Goal: Information Seeking & Learning: Check status

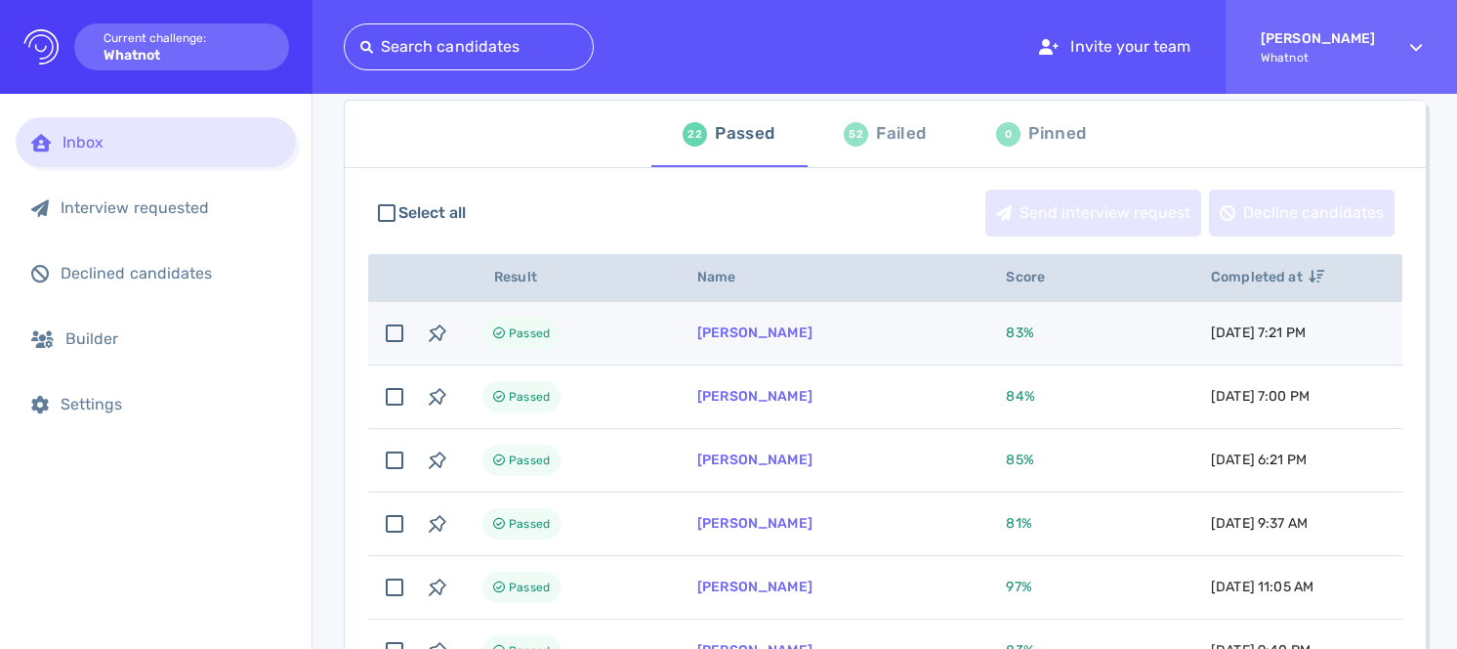
scroll to position [105, 0]
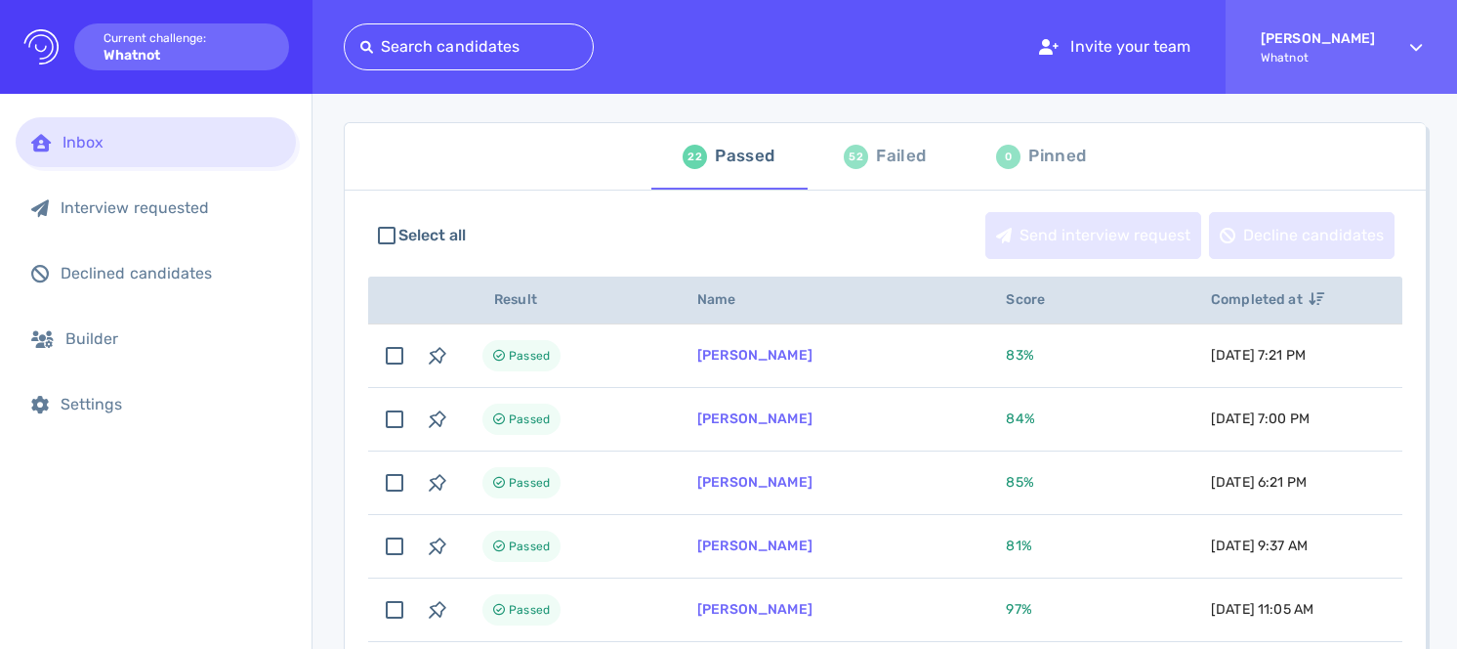
click at [882, 155] on div "Failed" at bounding box center [901, 156] width 50 height 29
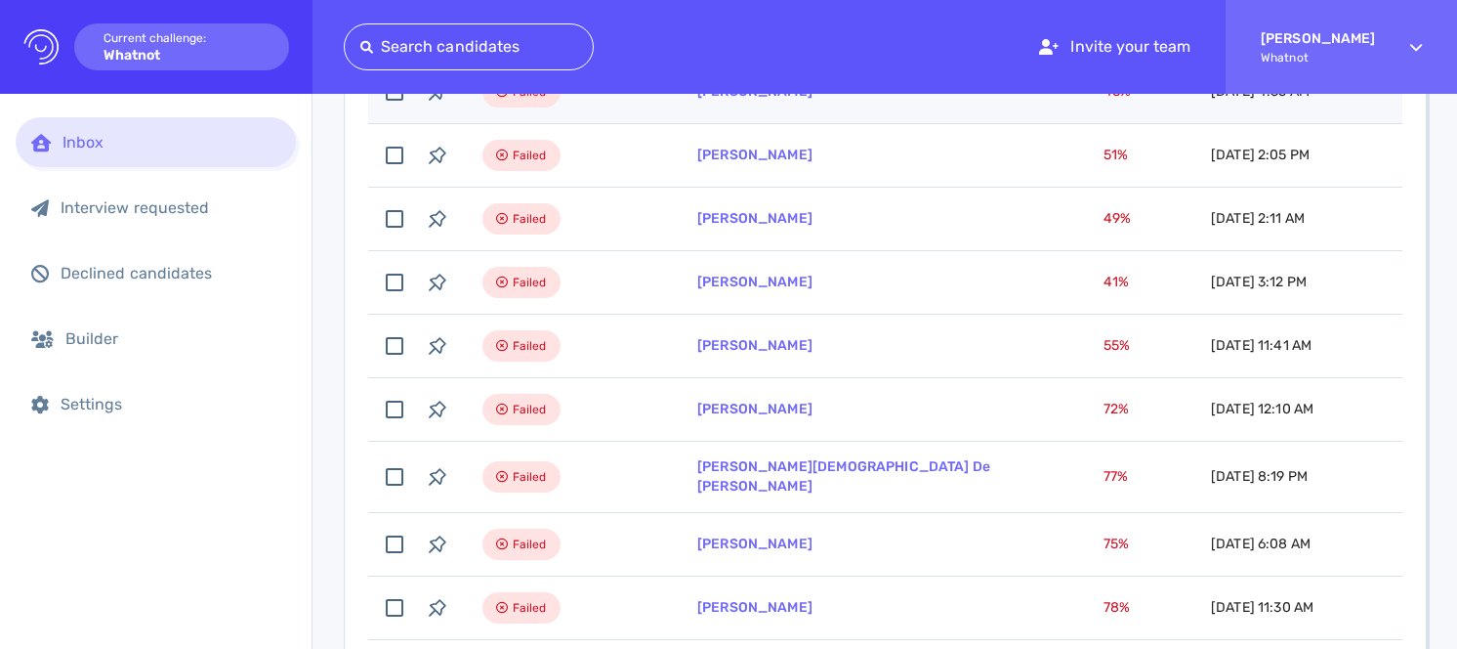
scroll to position [373, 0]
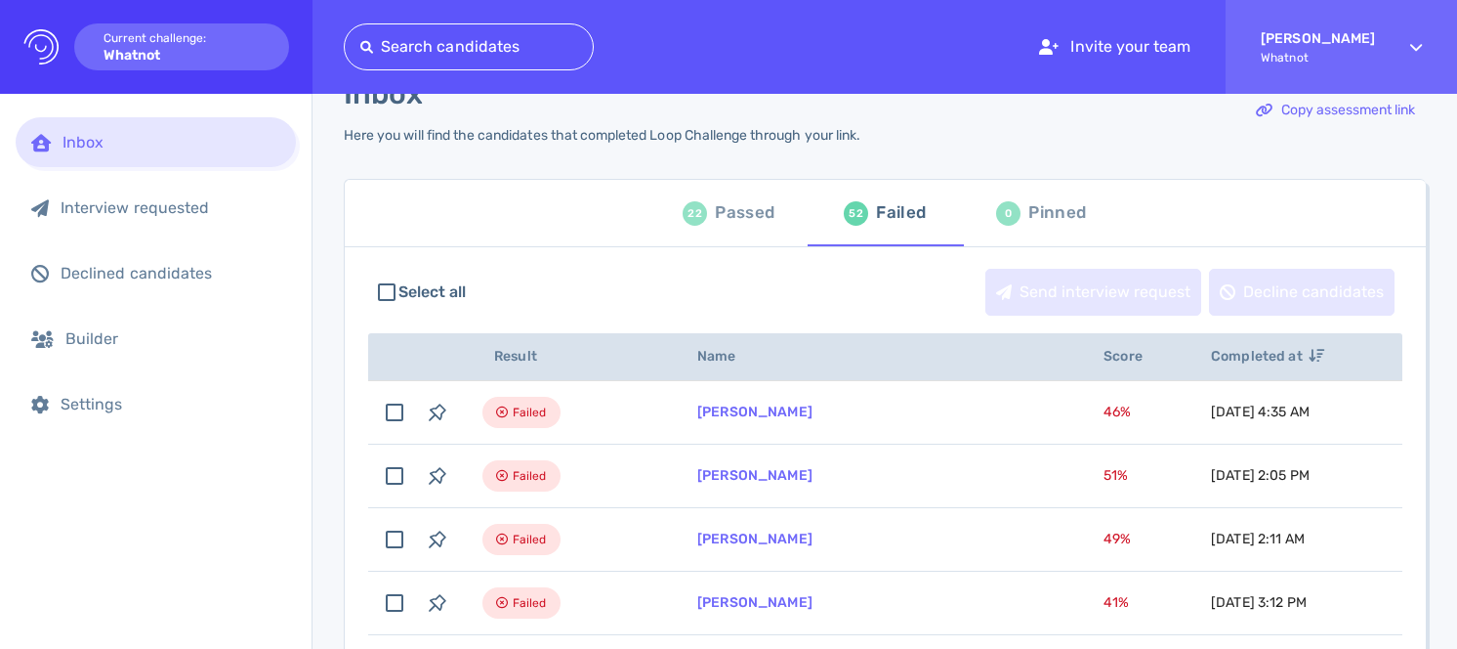
click at [708, 211] on div "22 Passed" at bounding box center [729, 213] width 92 height 55
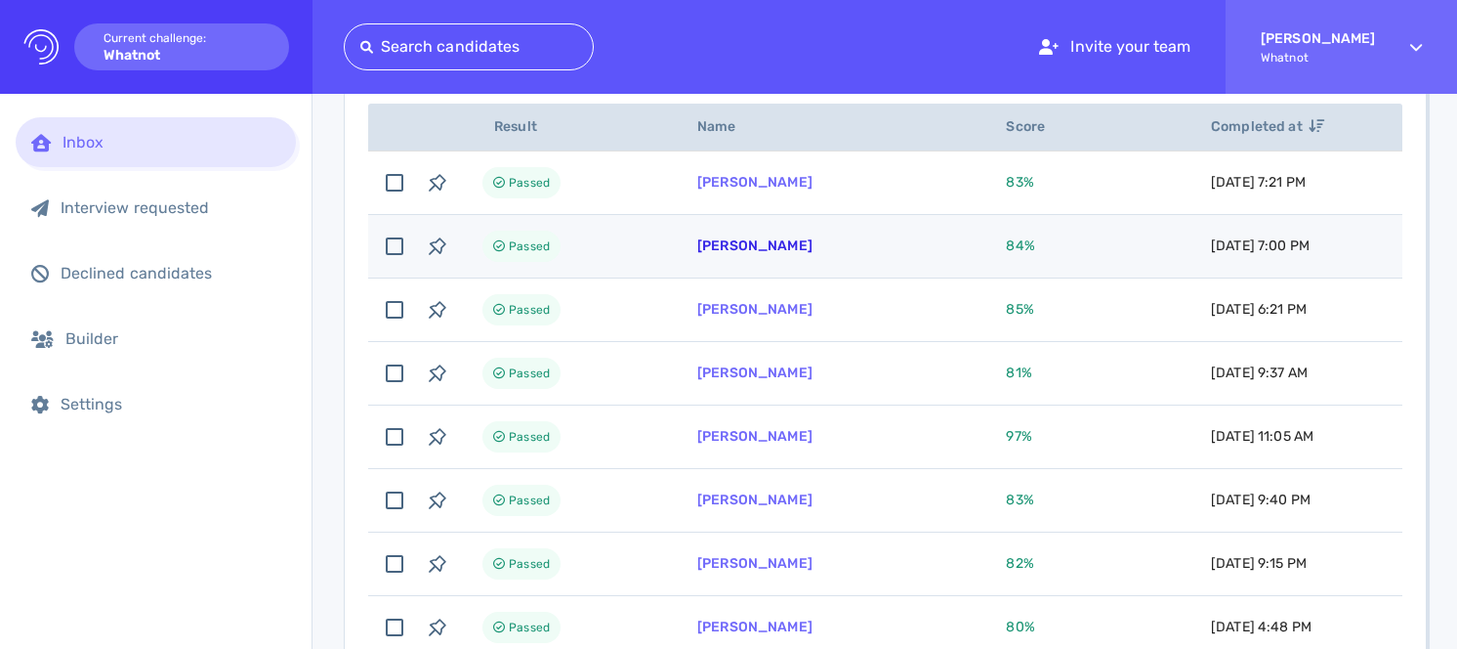
scroll to position [282, 0]
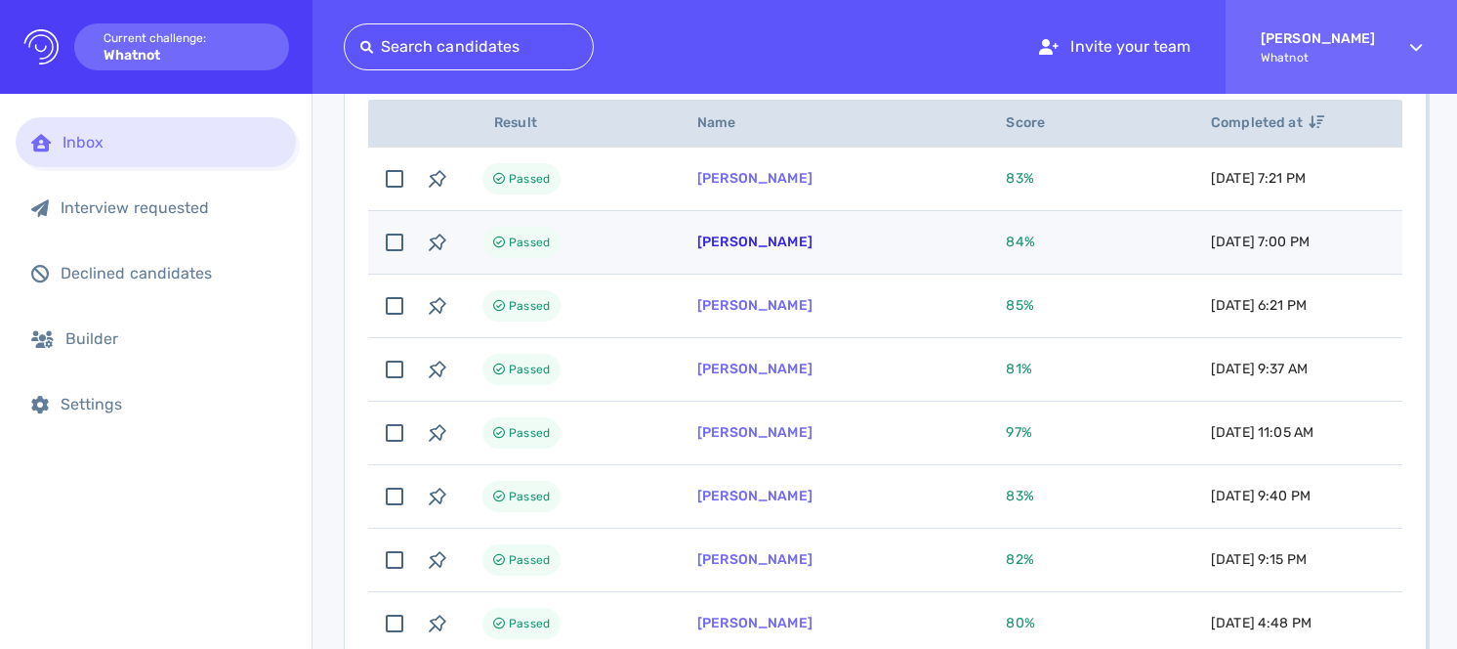
click at [767, 242] on link "[PERSON_NAME]" at bounding box center [754, 241] width 115 height 17
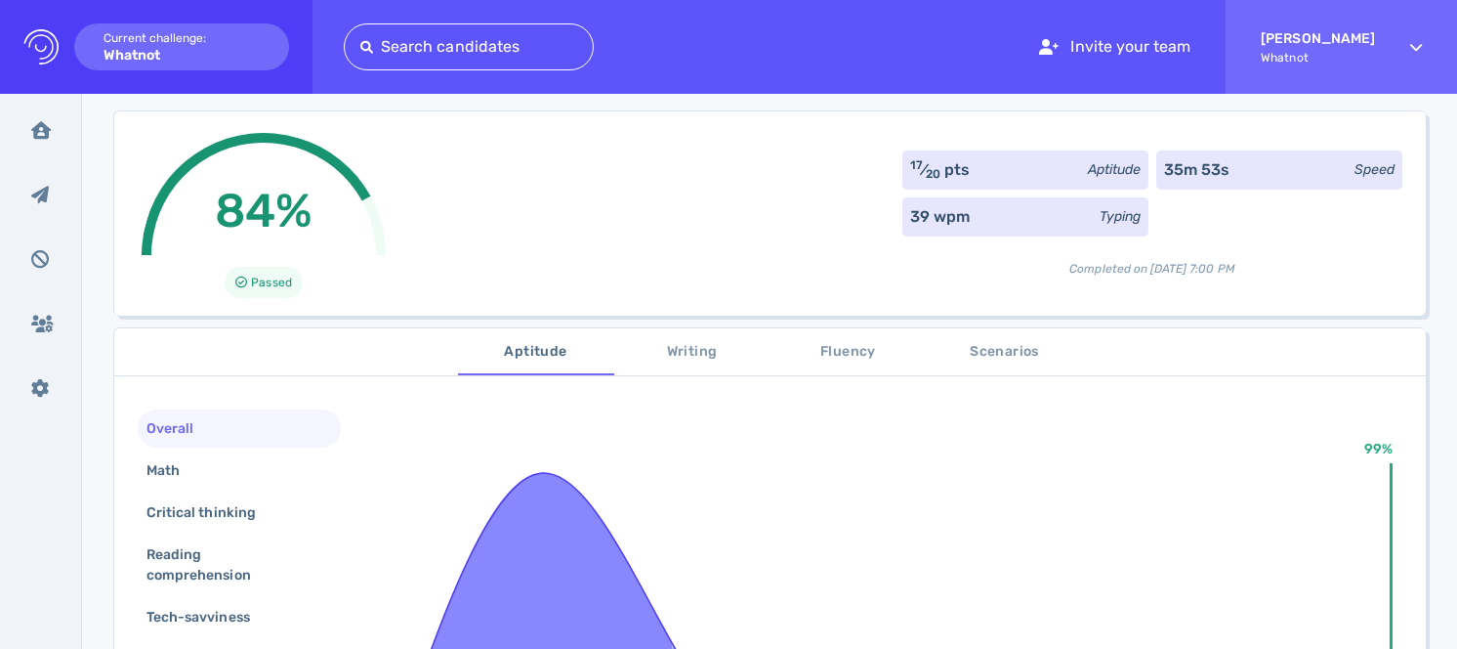
scroll to position [105, 0]
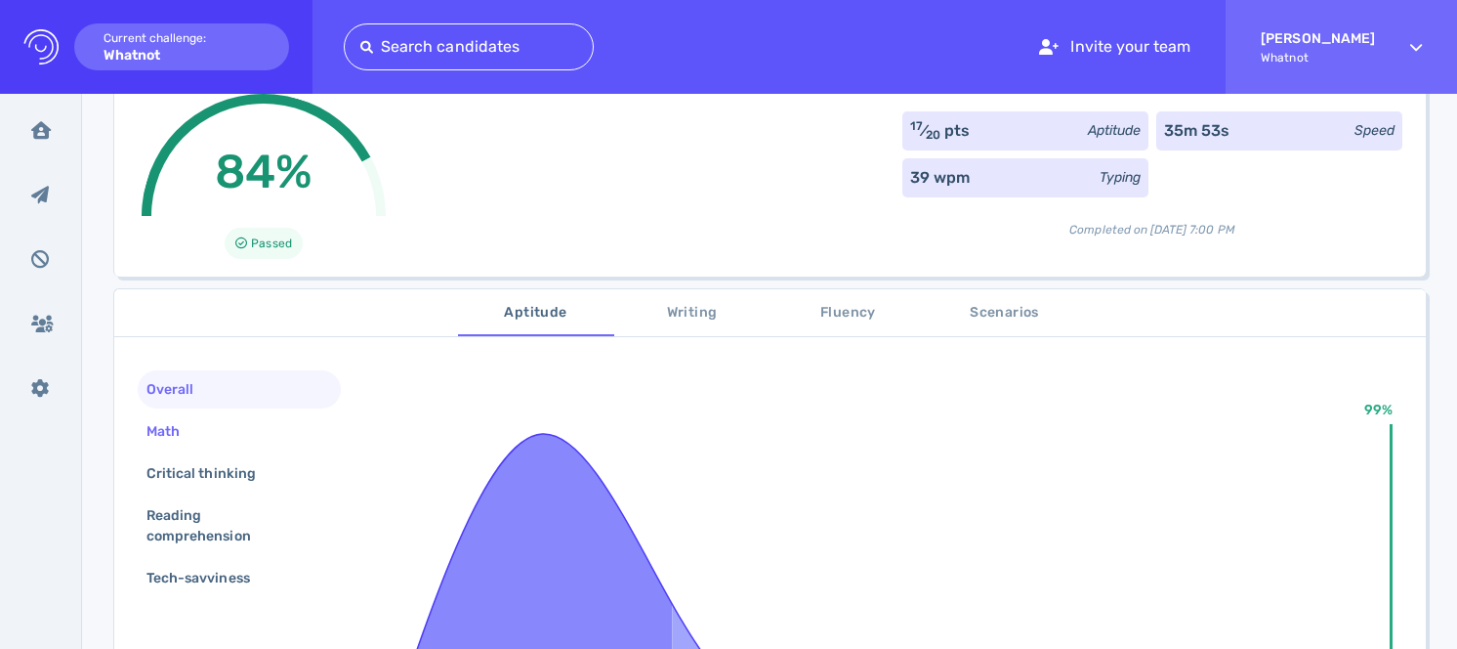
click at [237, 427] on div "Math" at bounding box center [239, 431] width 203 height 38
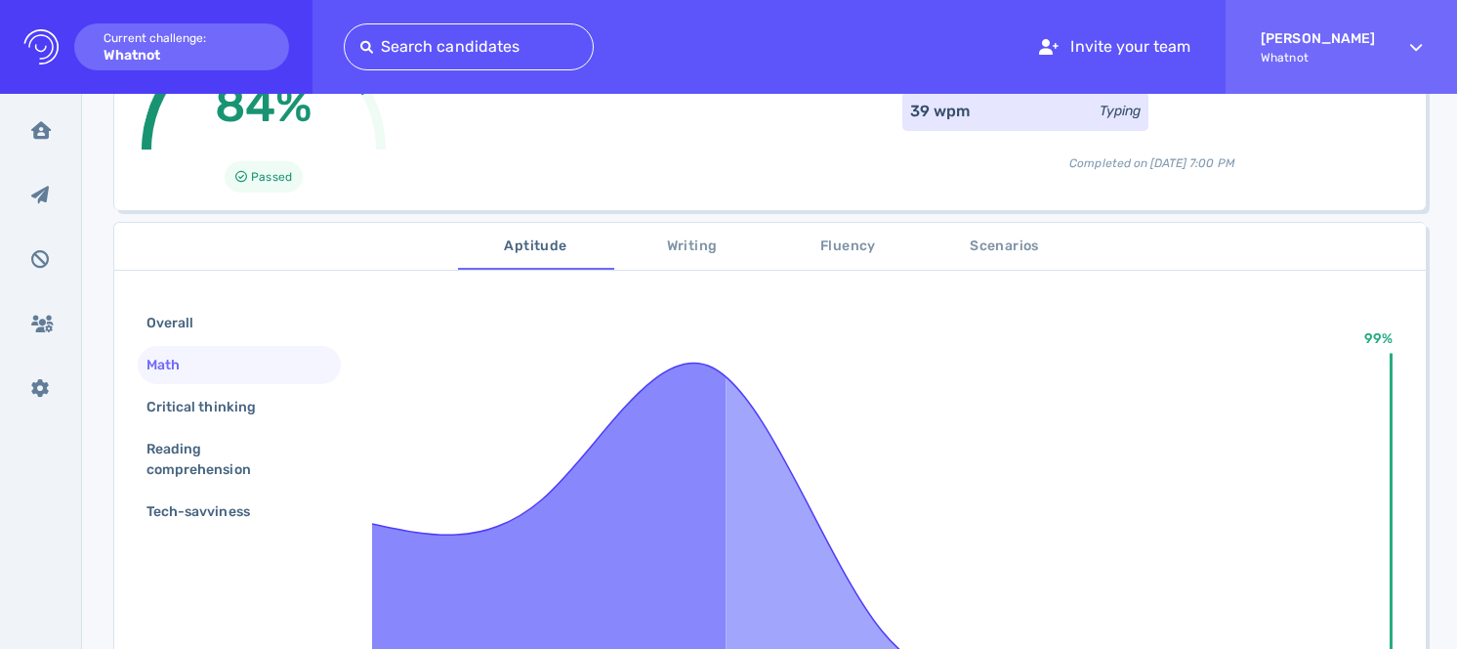
scroll to position [218, 0]
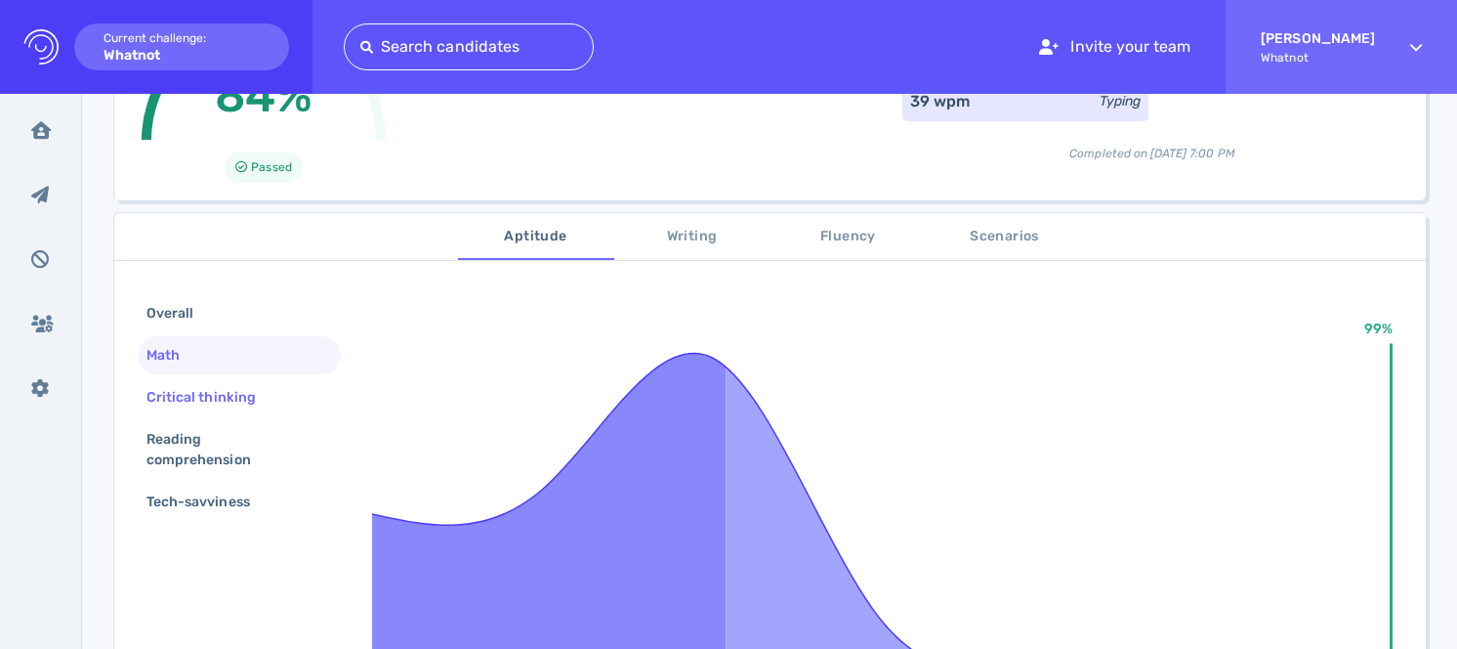
click at [243, 412] on div "Critical thinking" at bounding box center [239, 397] width 203 height 38
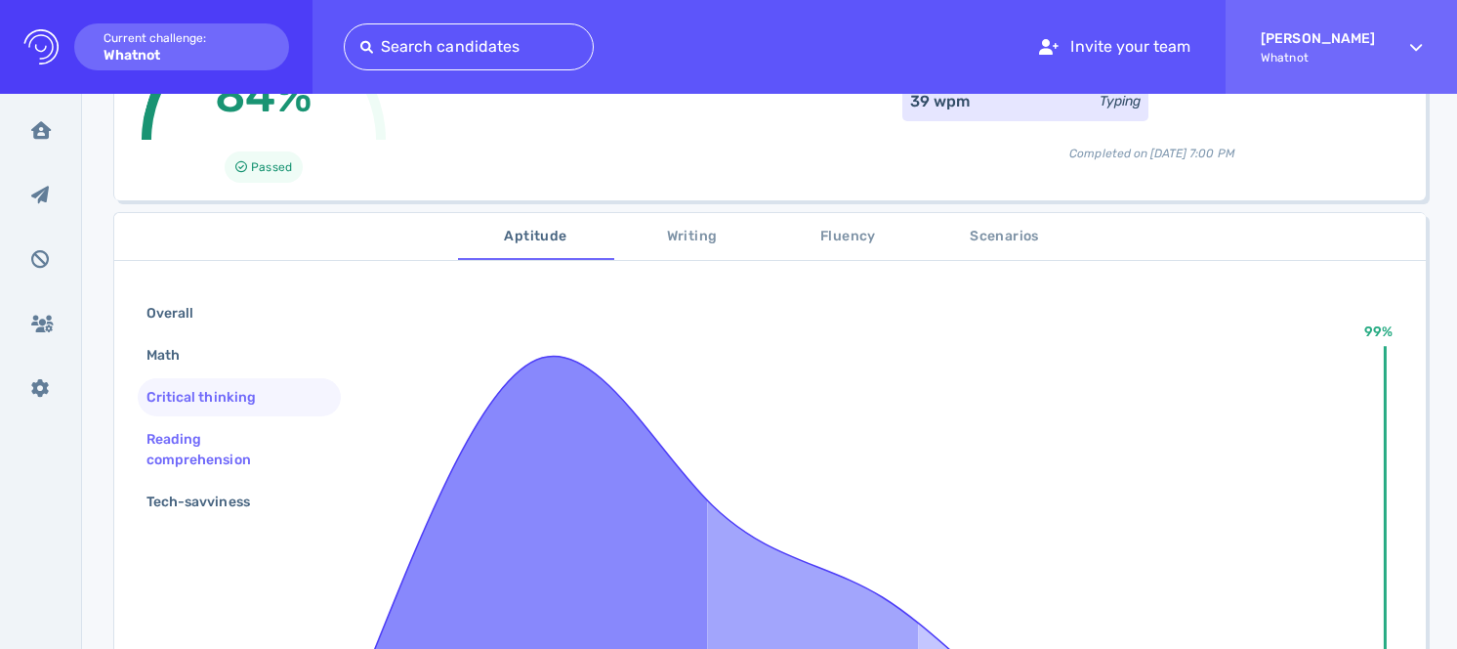
click at [236, 459] on div "Reading comprehension" at bounding box center [232, 449] width 178 height 49
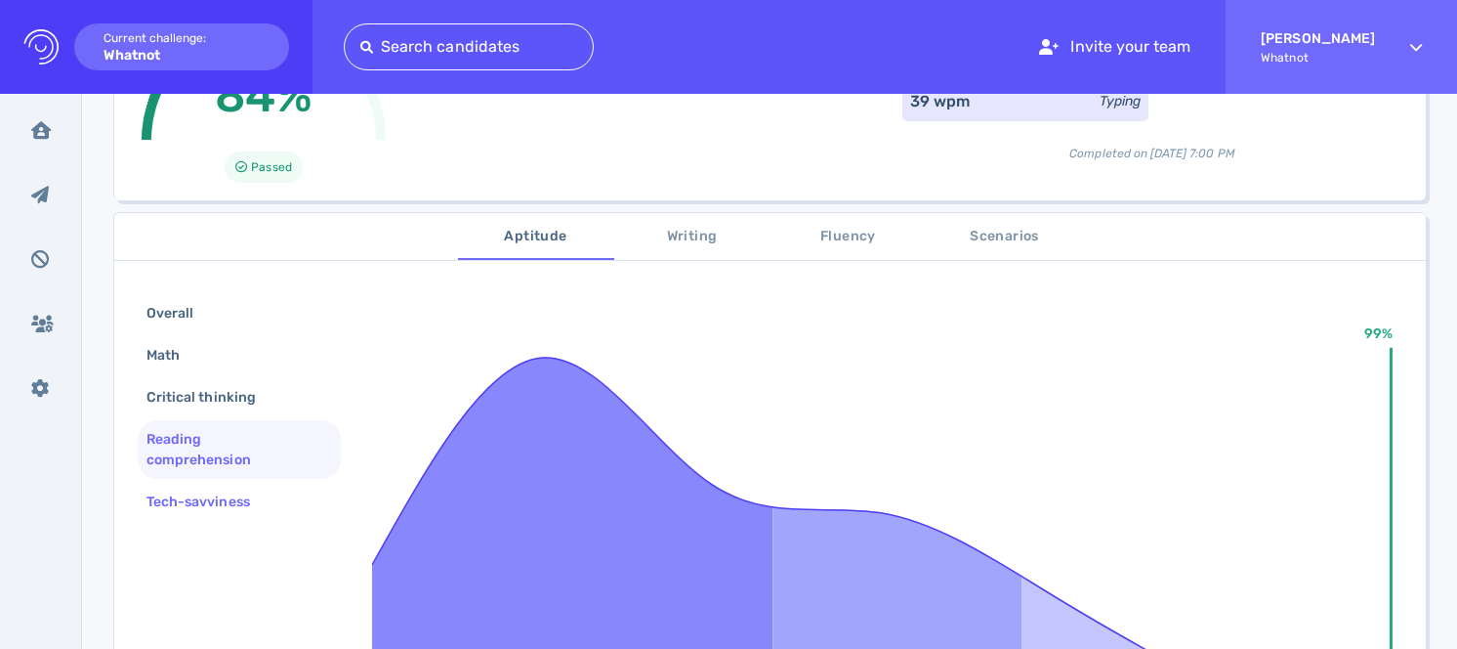
click at [241, 508] on div "Tech-savviness" at bounding box center [208, 501] width 131 height 28
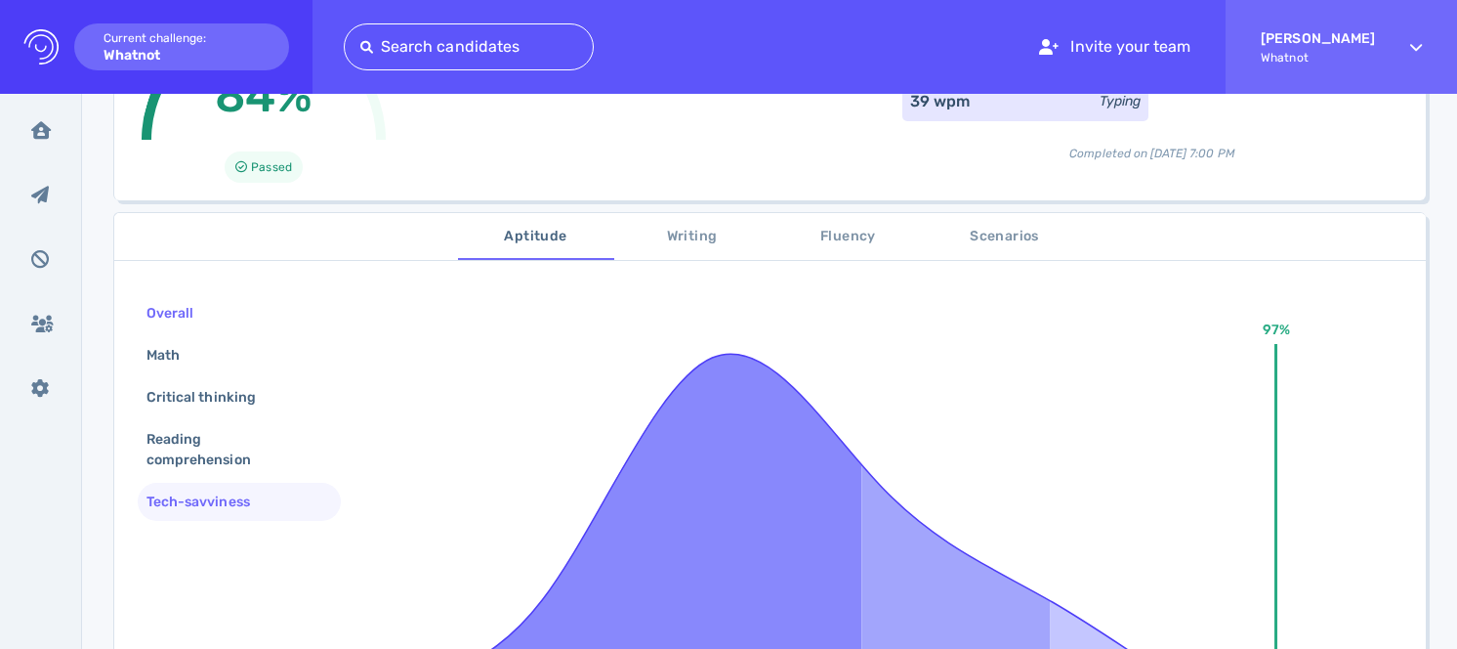
click at [227, 312] on div "Overall" at bounding box center [239, 313] width 203 height 38
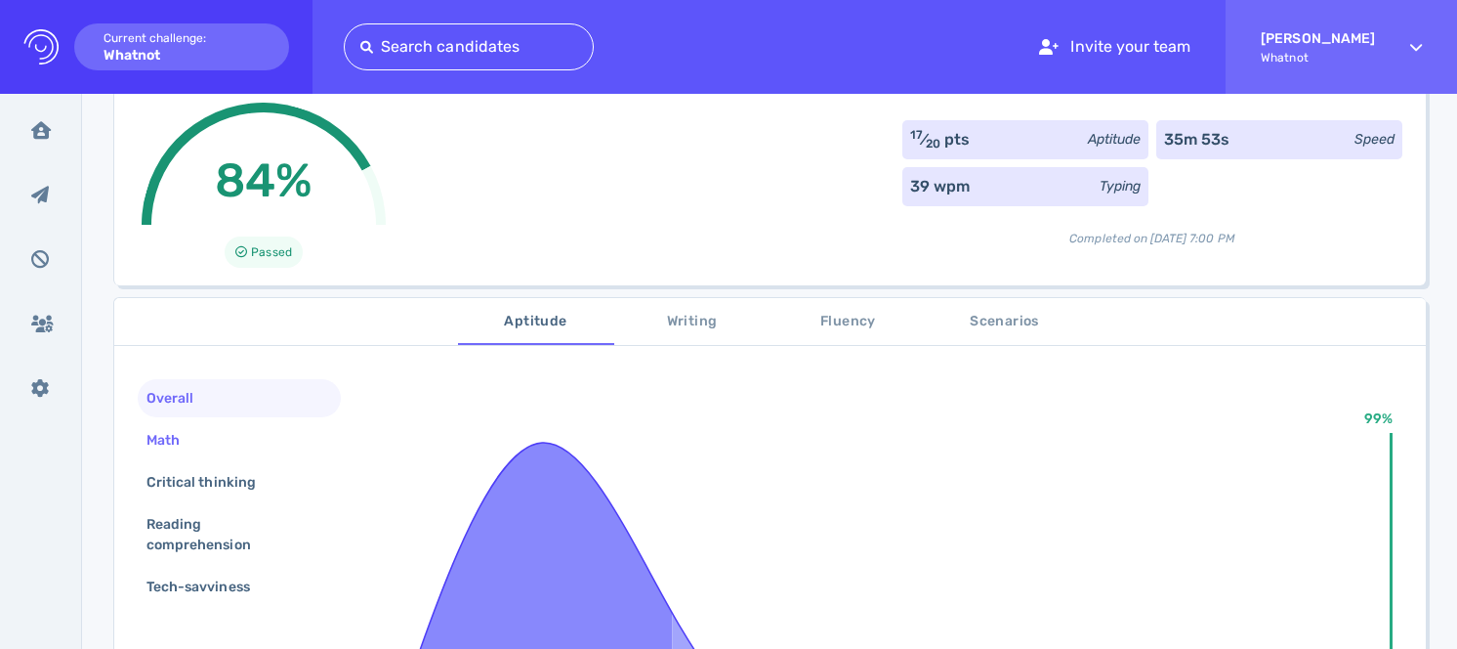
scroll to position [98, 0]
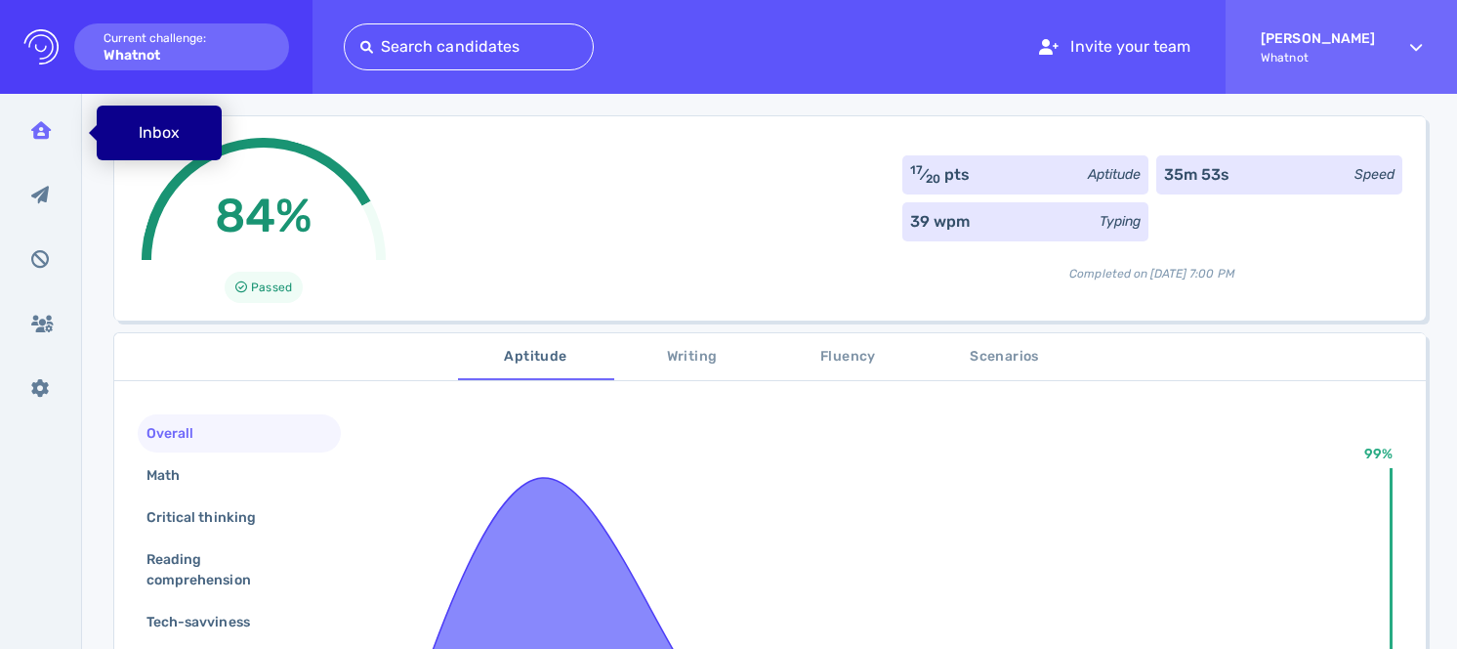
click at [54, 138] on div "Inbox" at bounding box center [41, 129] width 51 height 49
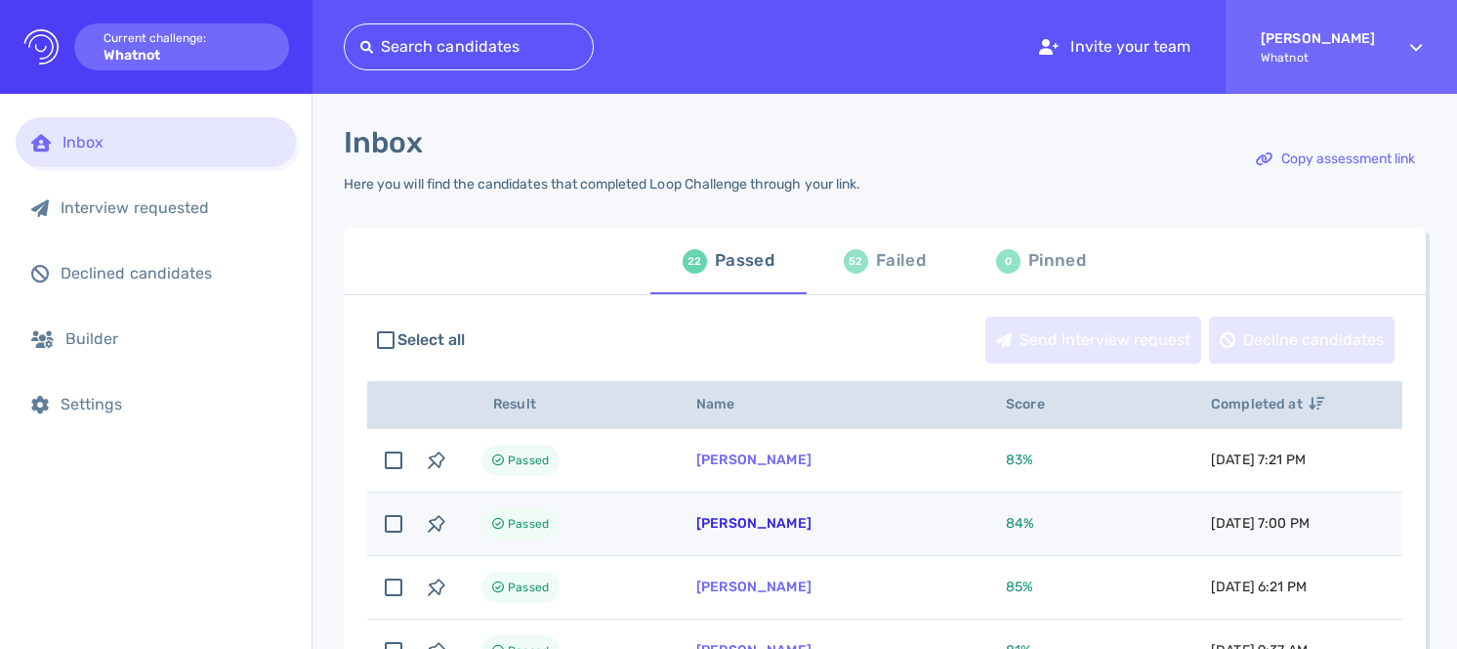
click at [808, 523] on link "[PERSON_NAME]" at bounding box center [753, 523] width 115 height 17
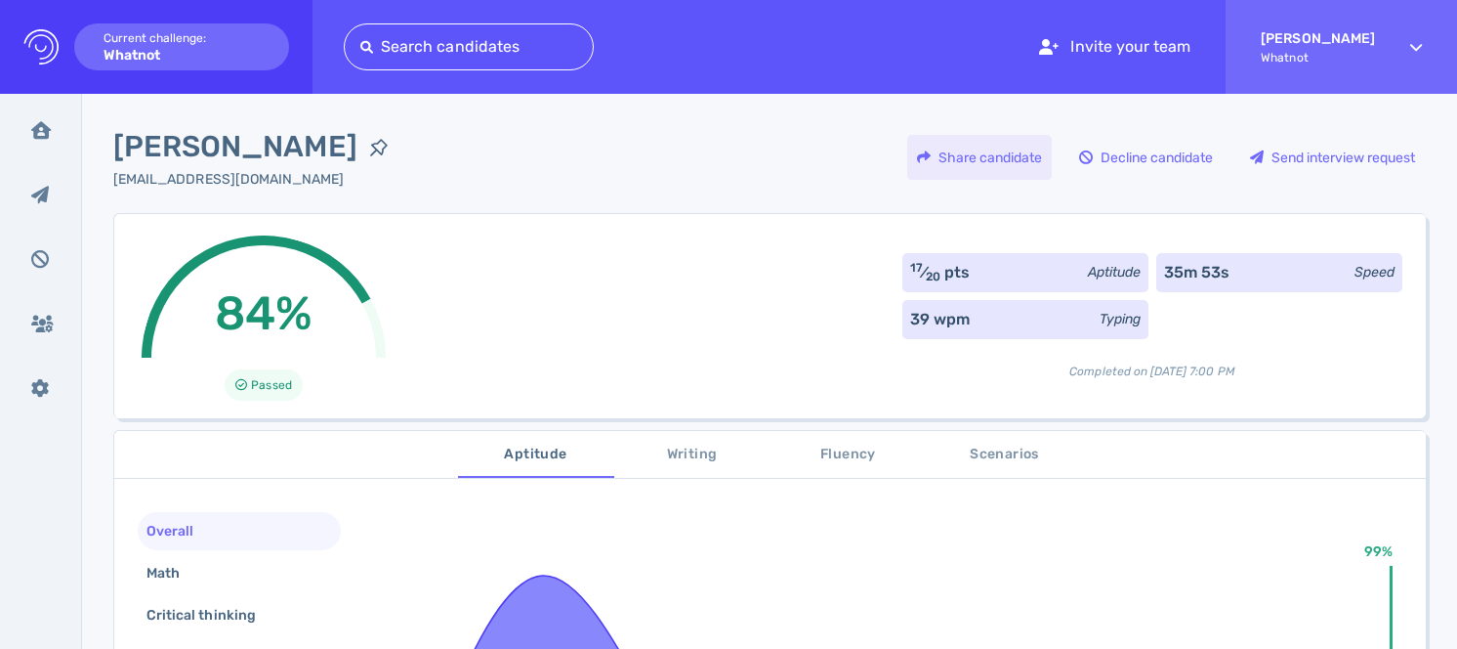
click at [979, 151] on div "Share candidate" at bounding box center [979, 157] width 145 height 45
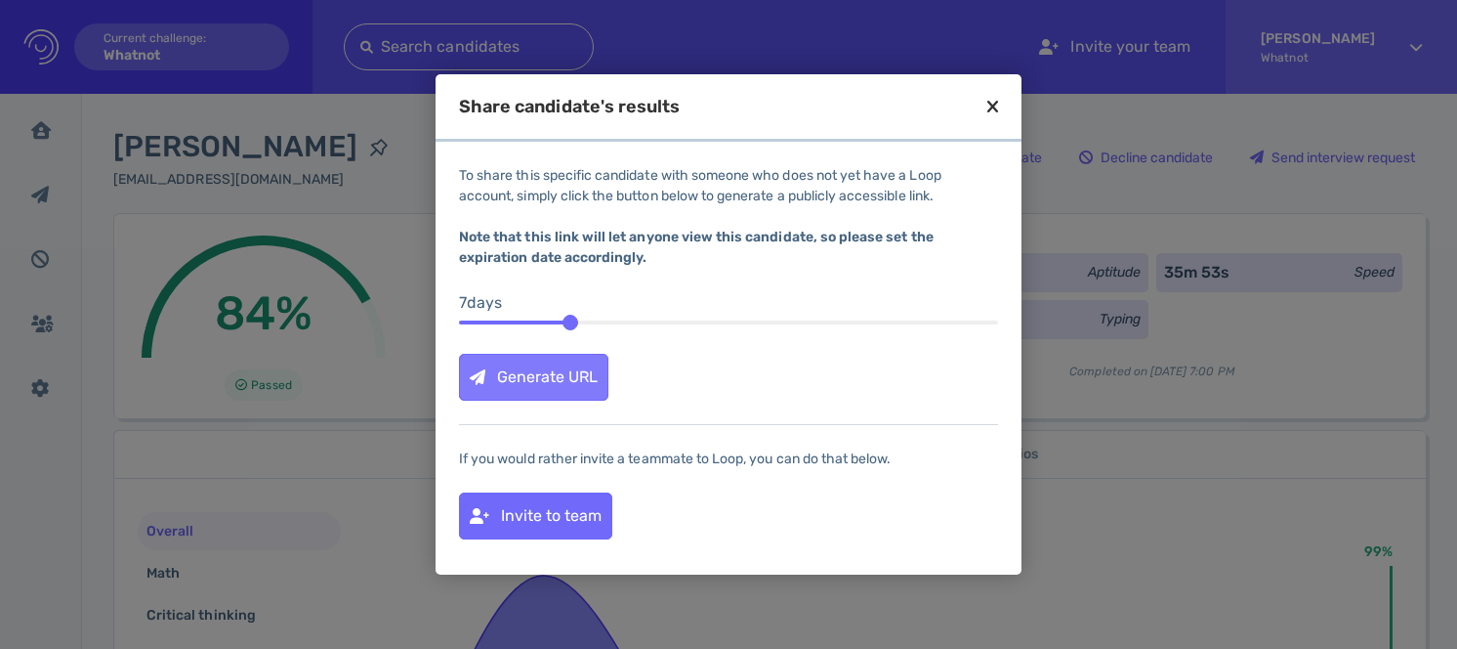
click at [561, 388] on div "Generate URL" at bounding box center [533, 377] width 147 height 45
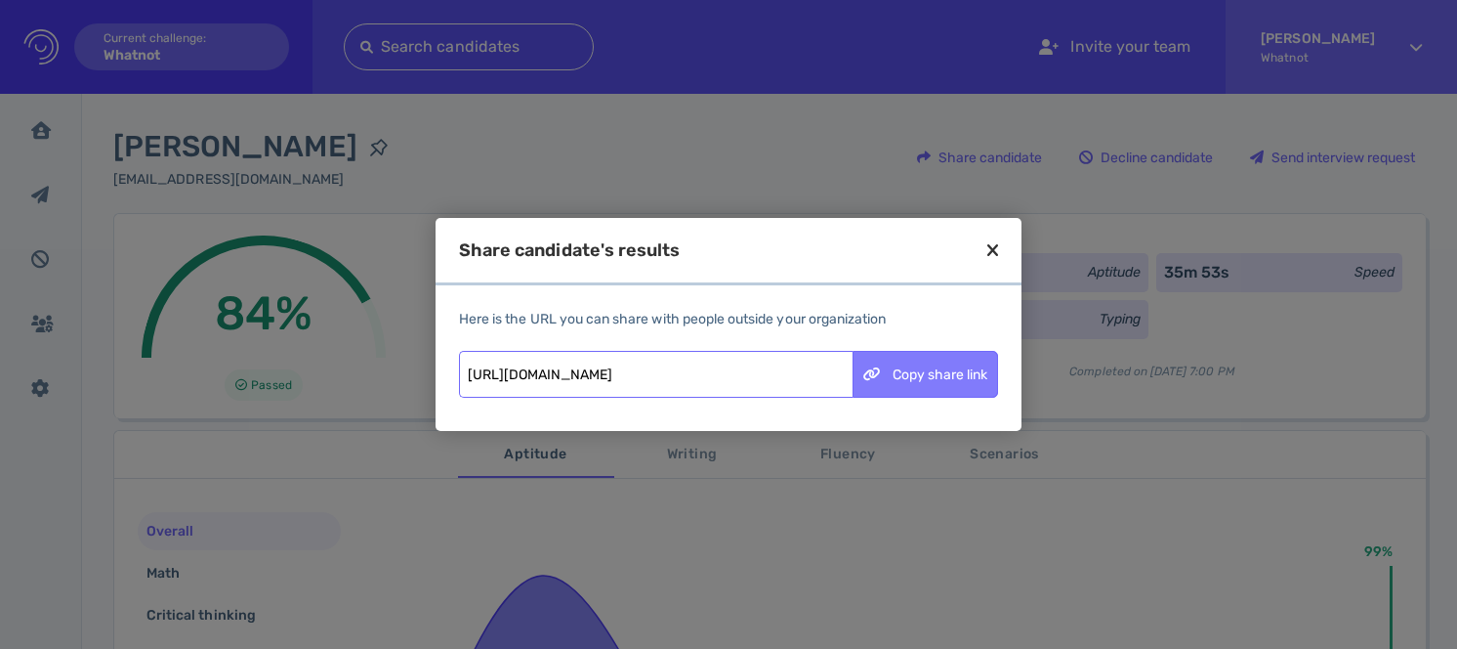
click at [897, 374] on div "Copy share link" at bounding box center [926, 374] width 144 height 45
click at [1001, 242] on div "Share candidate's results" at bounding box center [729, 263] width 586 height 44
click at [993, 255] on icon at bounding box center [992, 250] width 11 height 18
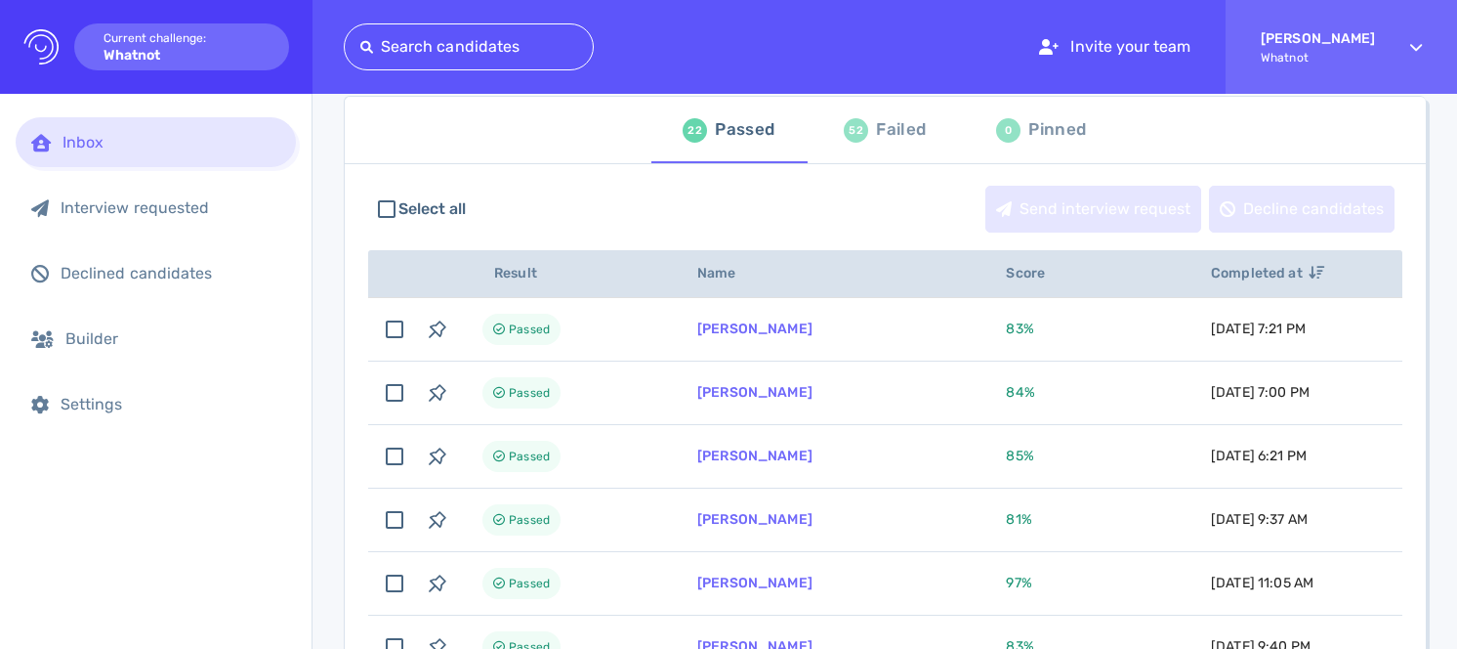
scroll to position [133, 0]
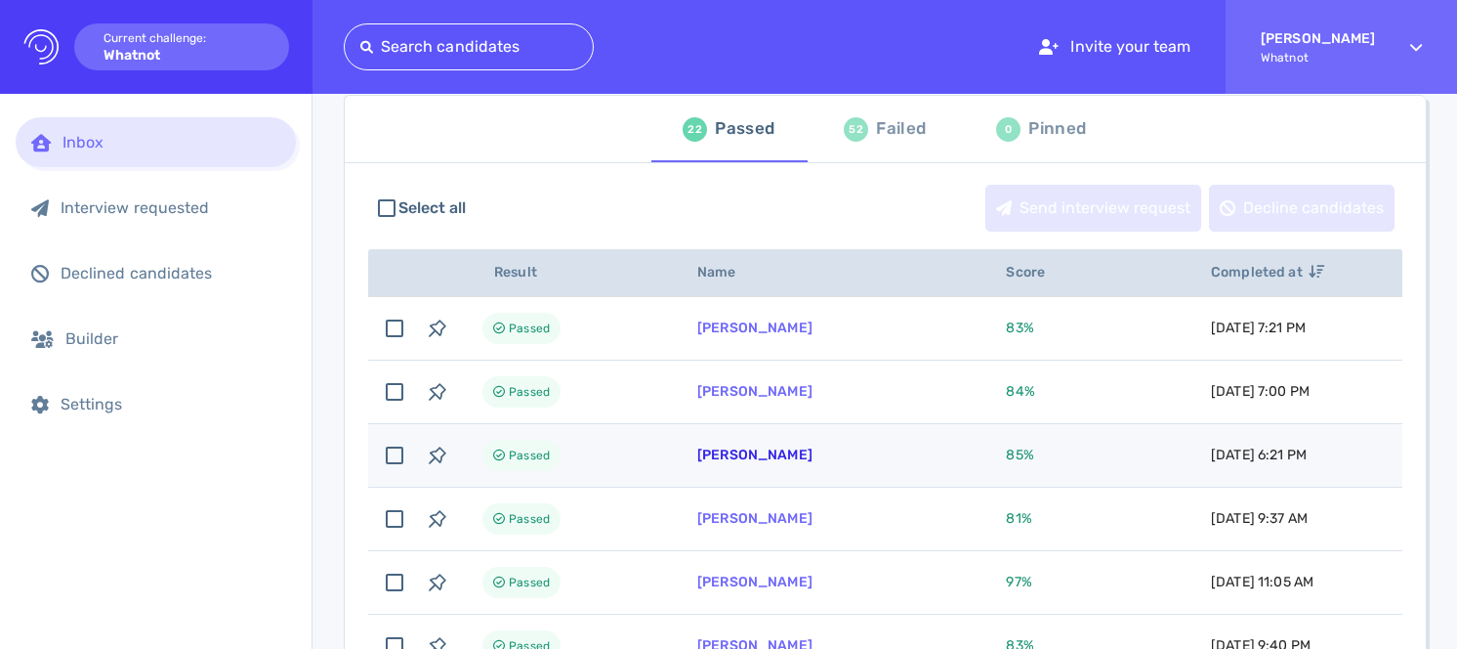
click at [781, 456] on link "[PERSON_NAME]" at bounding box center [754, 454] width 115 height 17
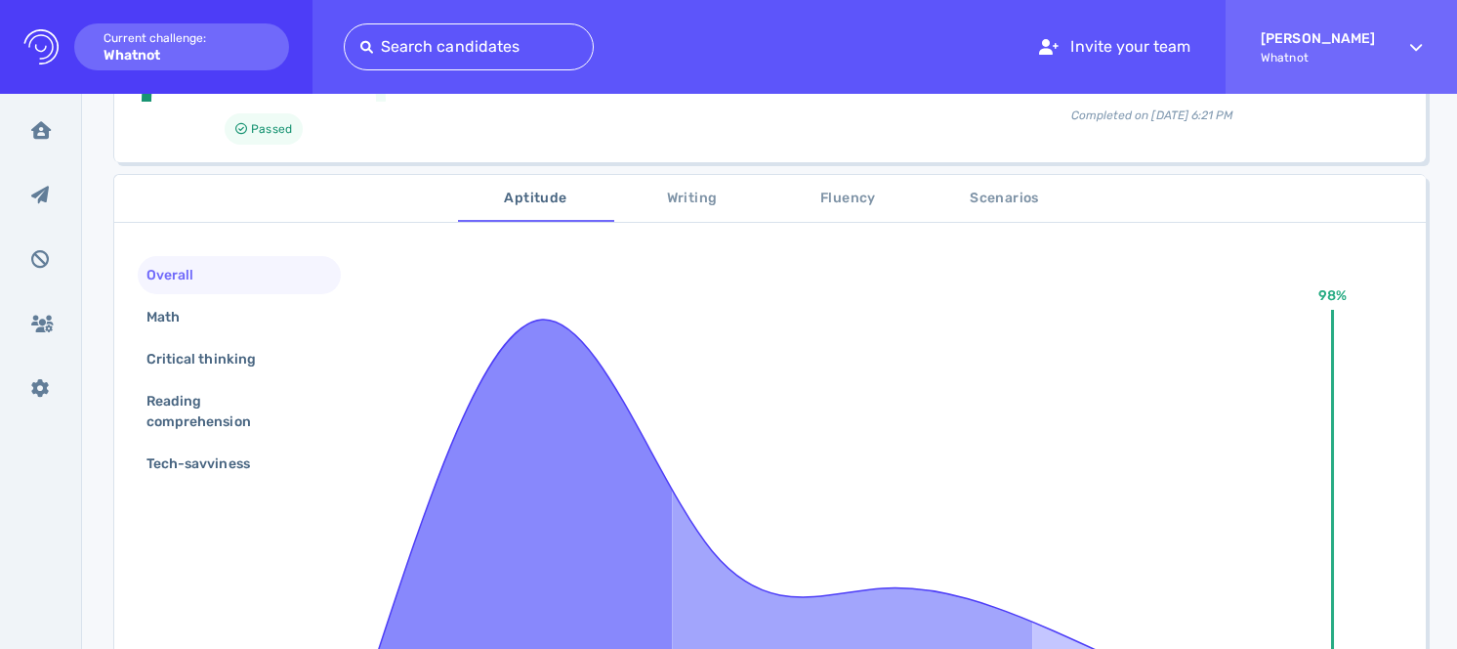
scroll to position [261, 0]
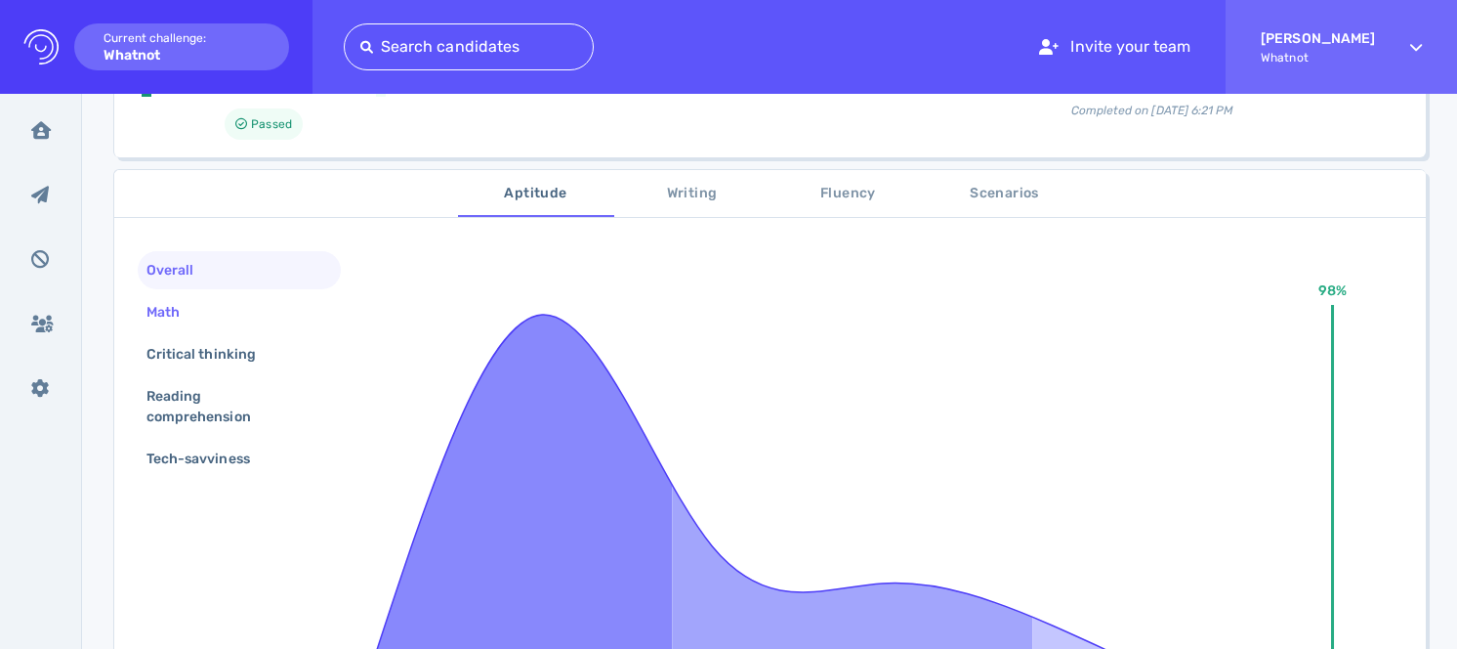
click at [240, 319] on div "Math" at bounding box center [239, 312] width 203 height 38
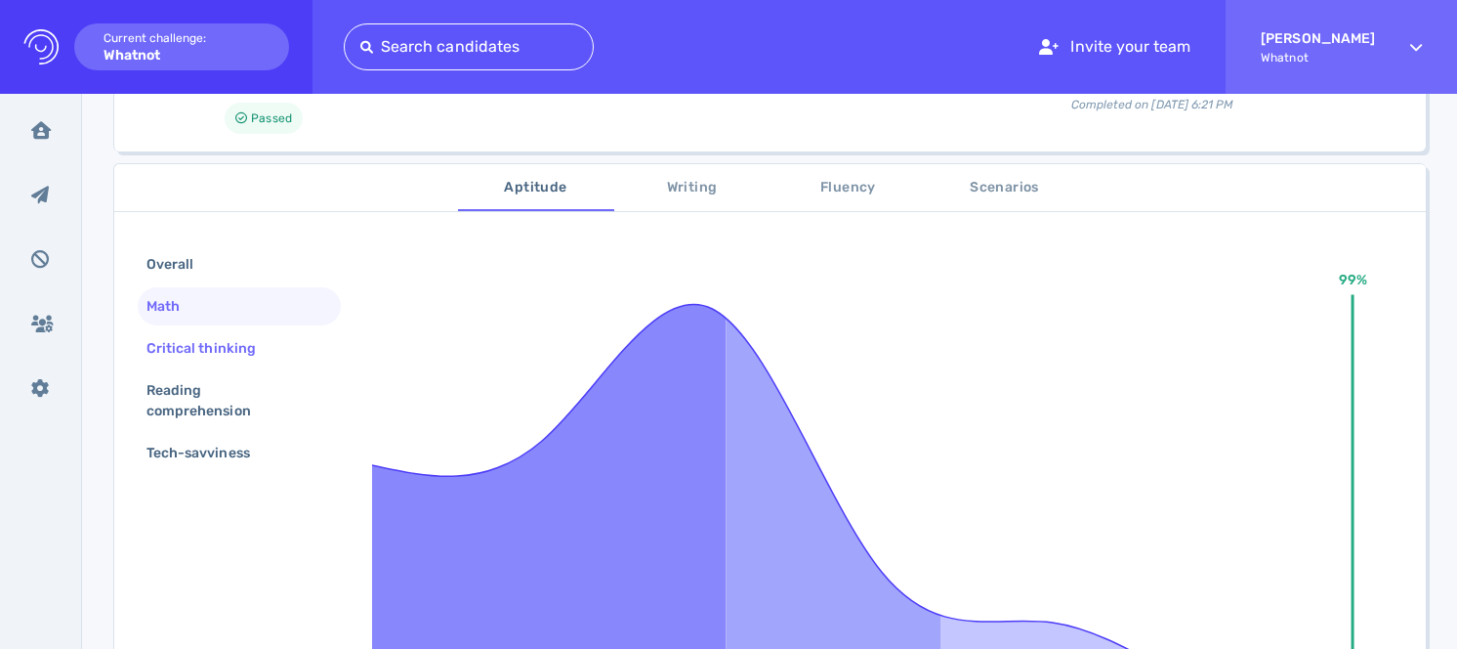
click at [240, 363] on div "Critical thinking" at bounding box center [239, 348] width 203 height 38
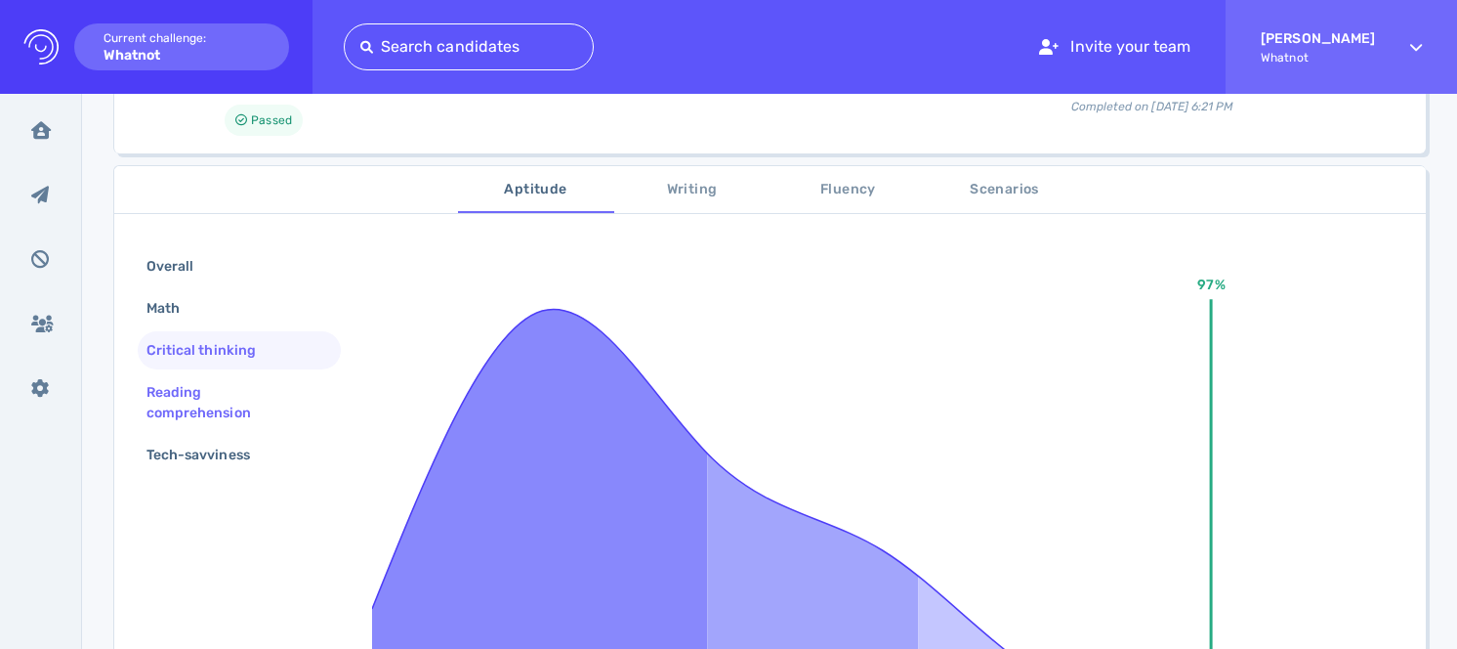
click at [240, 396] on div "Reading comprehension" at bounding box center [232, 402] width 178 height 49
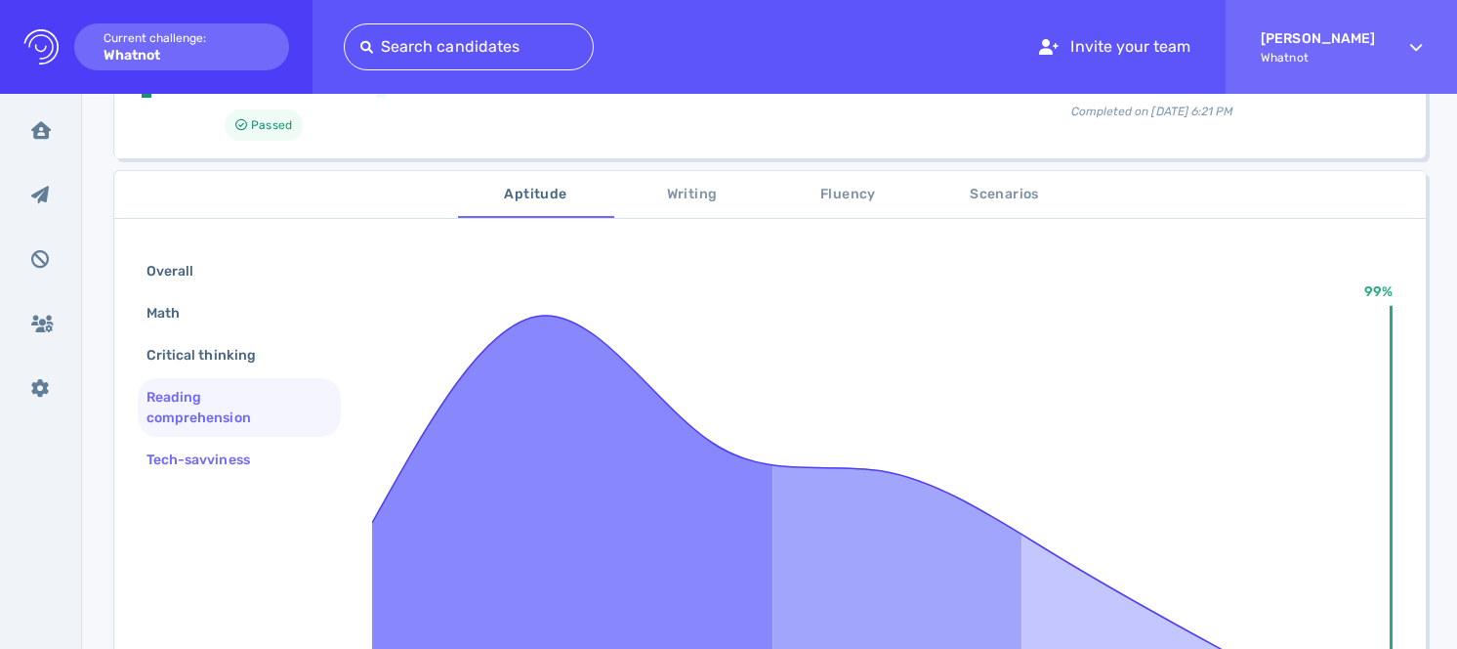
click at [243, 452] on div "Tech-savviness" at bounding box center [208, 459] width 131 height 28
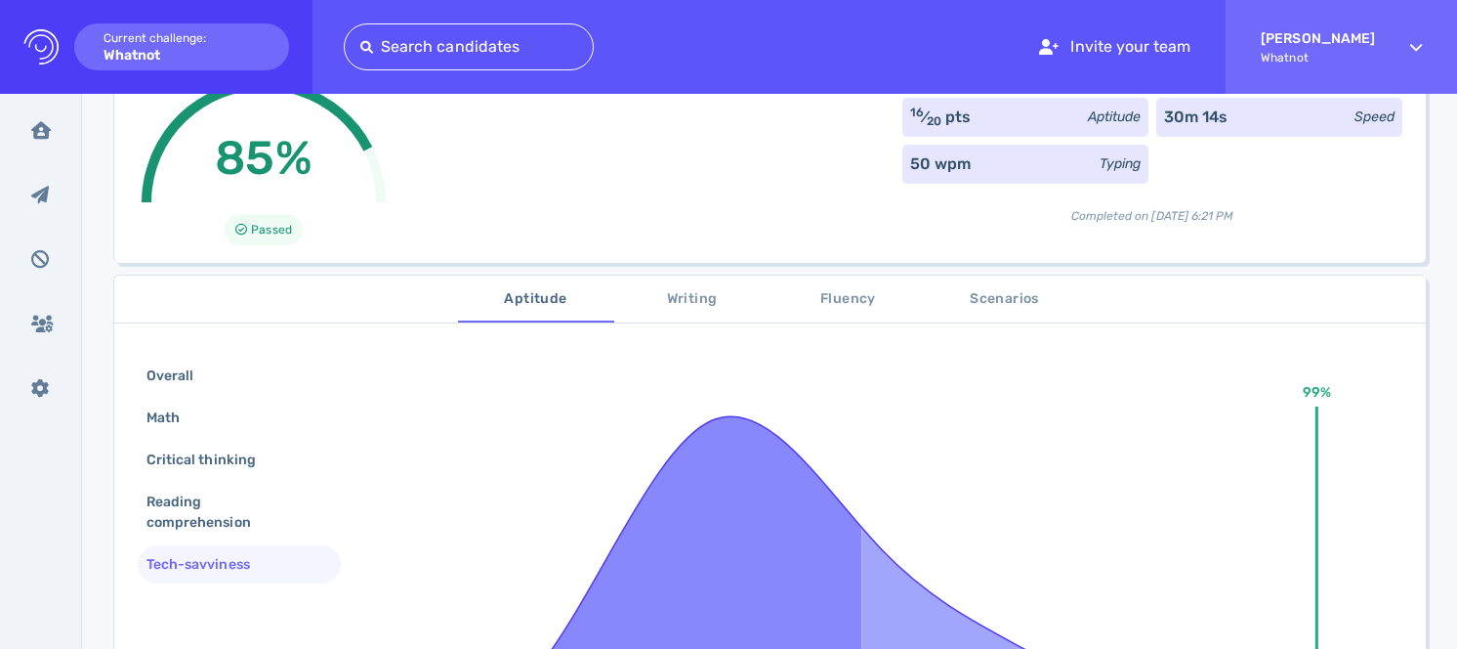
scroll to position [0, 0]
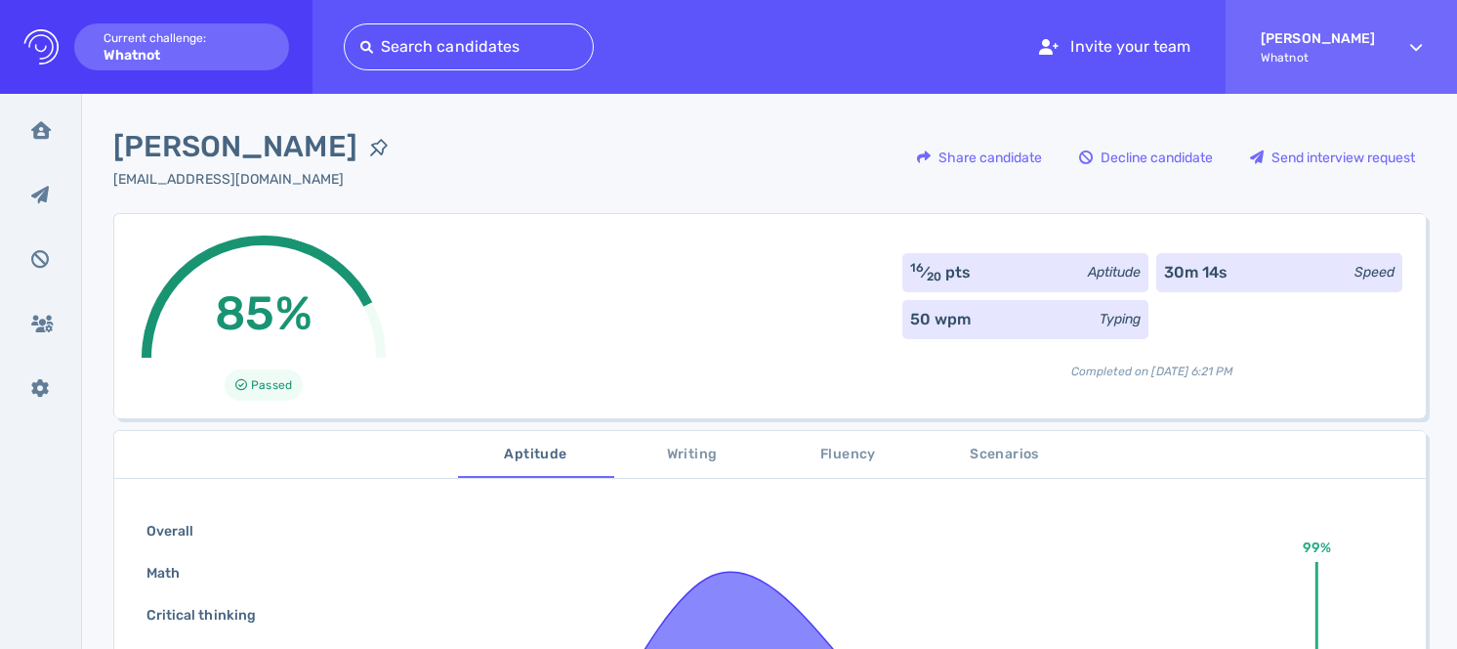
click at [620, 232] on div "85% Passed 16 ⁄ 20 pts Aptitude 30m 14s Speed 50 wpm Typing Completed on August…" at bounding box center [769, 315] width 1313 height 205
click at [971, 154] on div "Share candidate" at bounding box center [979, 157] width 145 height 45
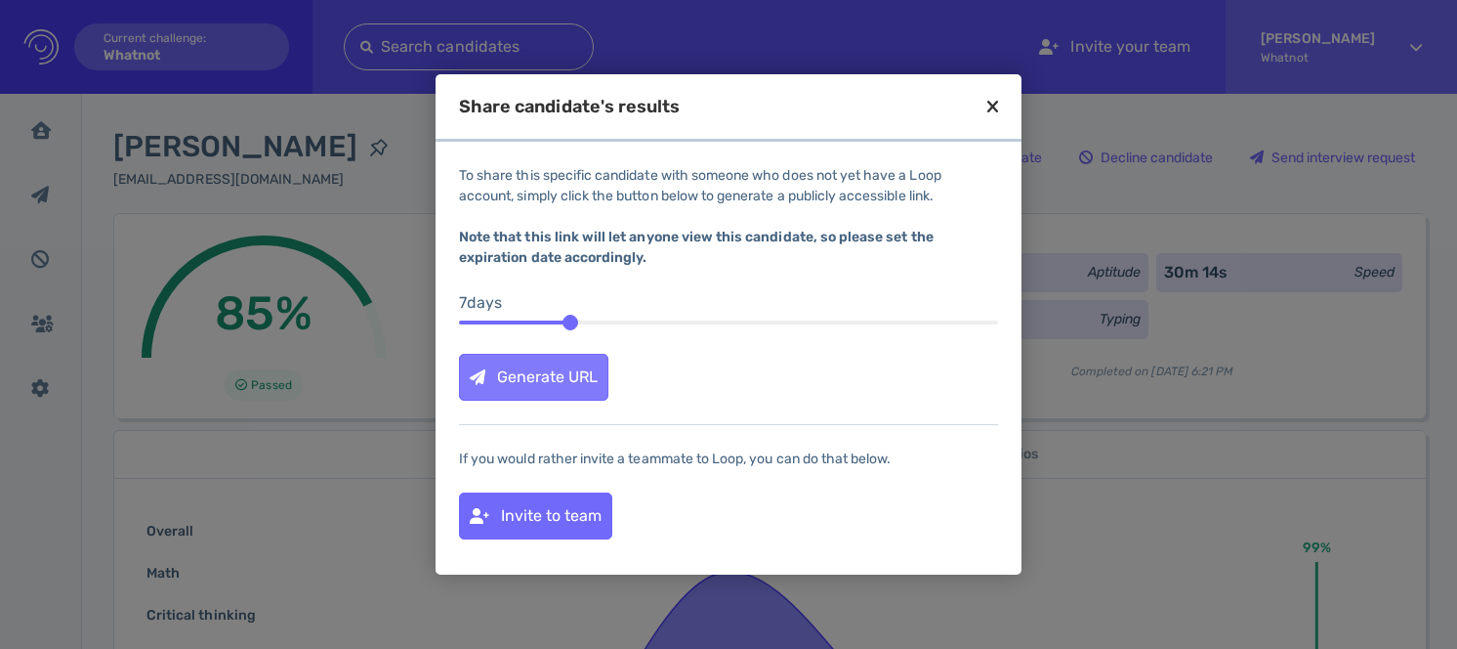
click at [515, 375] on div "Generate URL" at bounding box center [533, 377] width 147 height 45
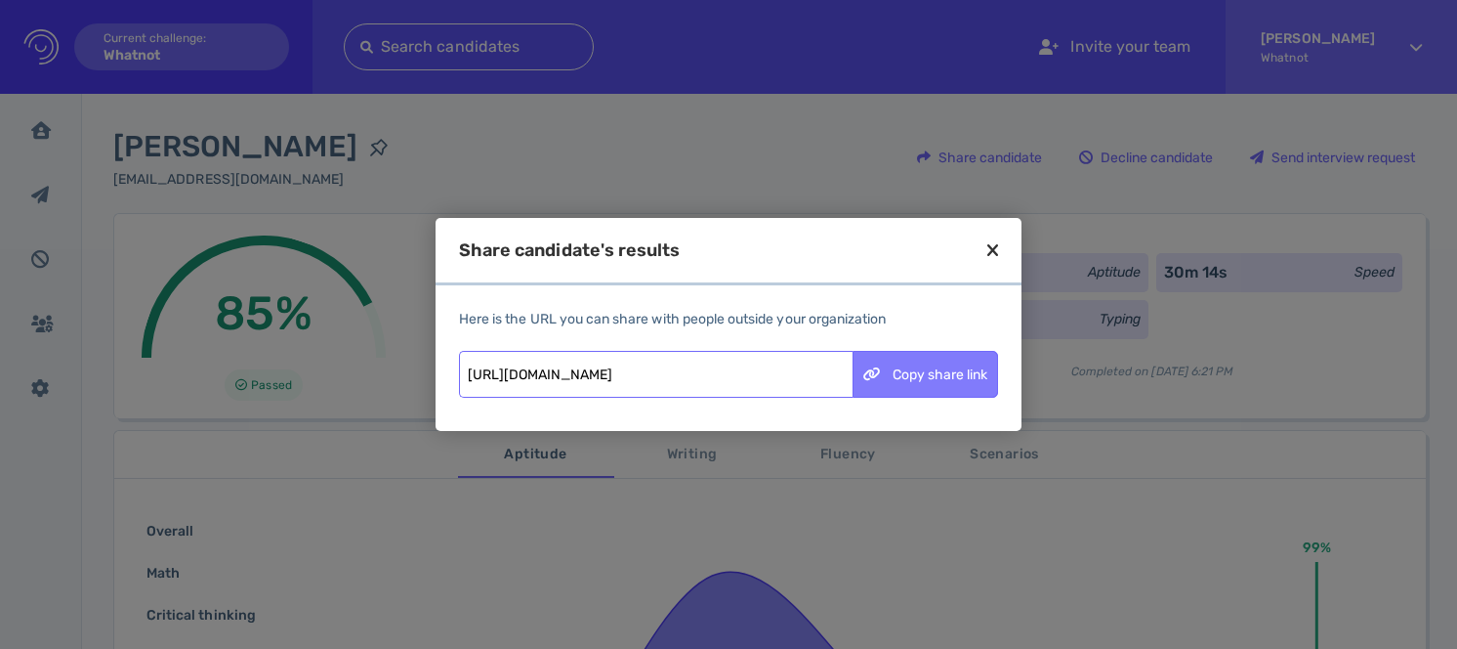
click at [964, 380] on div "Copy share link" at bounding box center [926, 374] width 144 height 45
click at [1004, 242] on div "Share candidate's results" at bounding box center [729, 263] width 586 height 44
click at [996, 245] on icon at bounding box center [992, 250] width 11 height 18
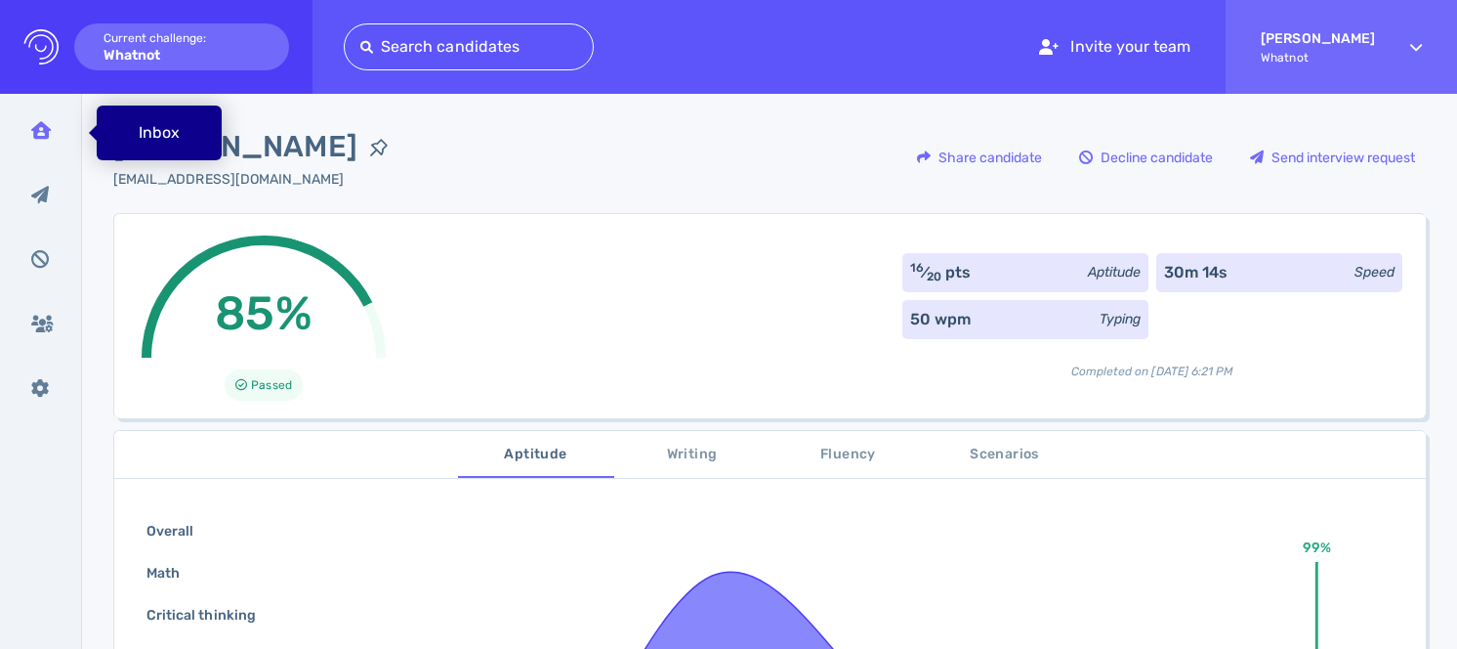
click at [46, 139] on div "Inbox" at bounding box center [41, 129] width 51 height 49
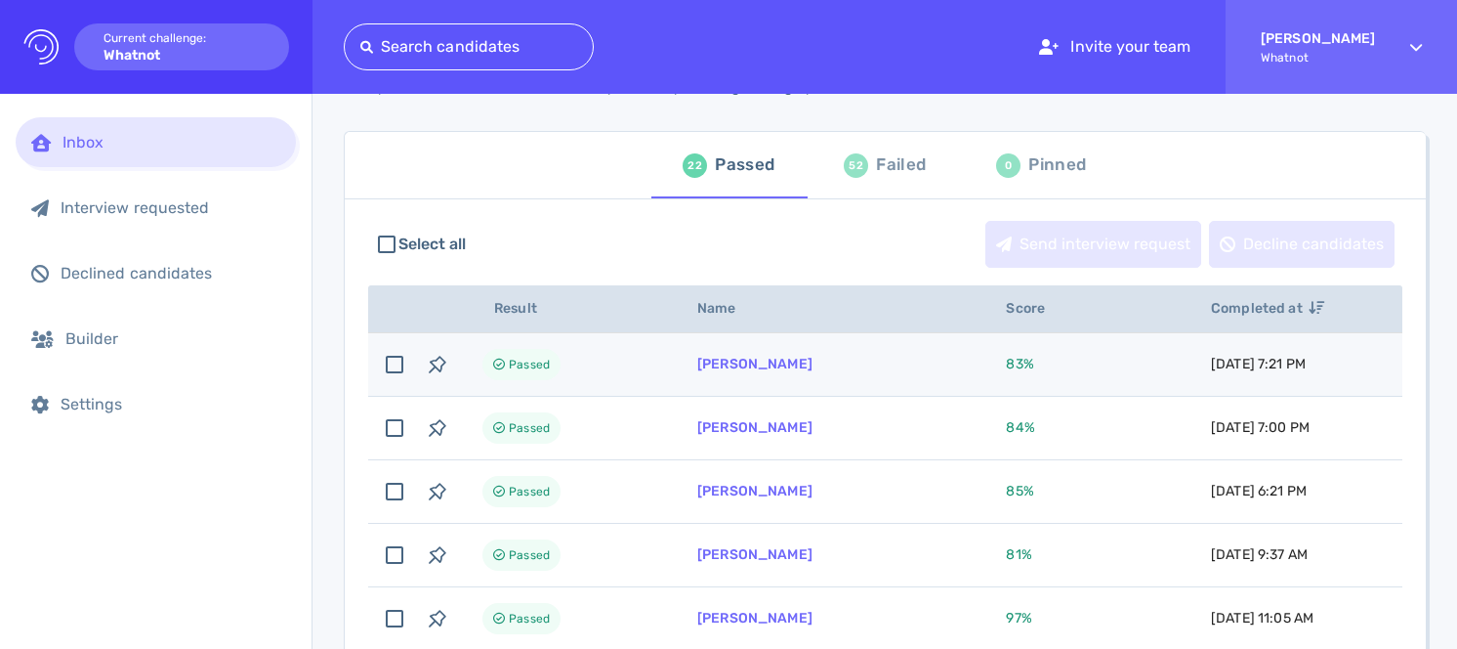
scroll to position [92, 0]
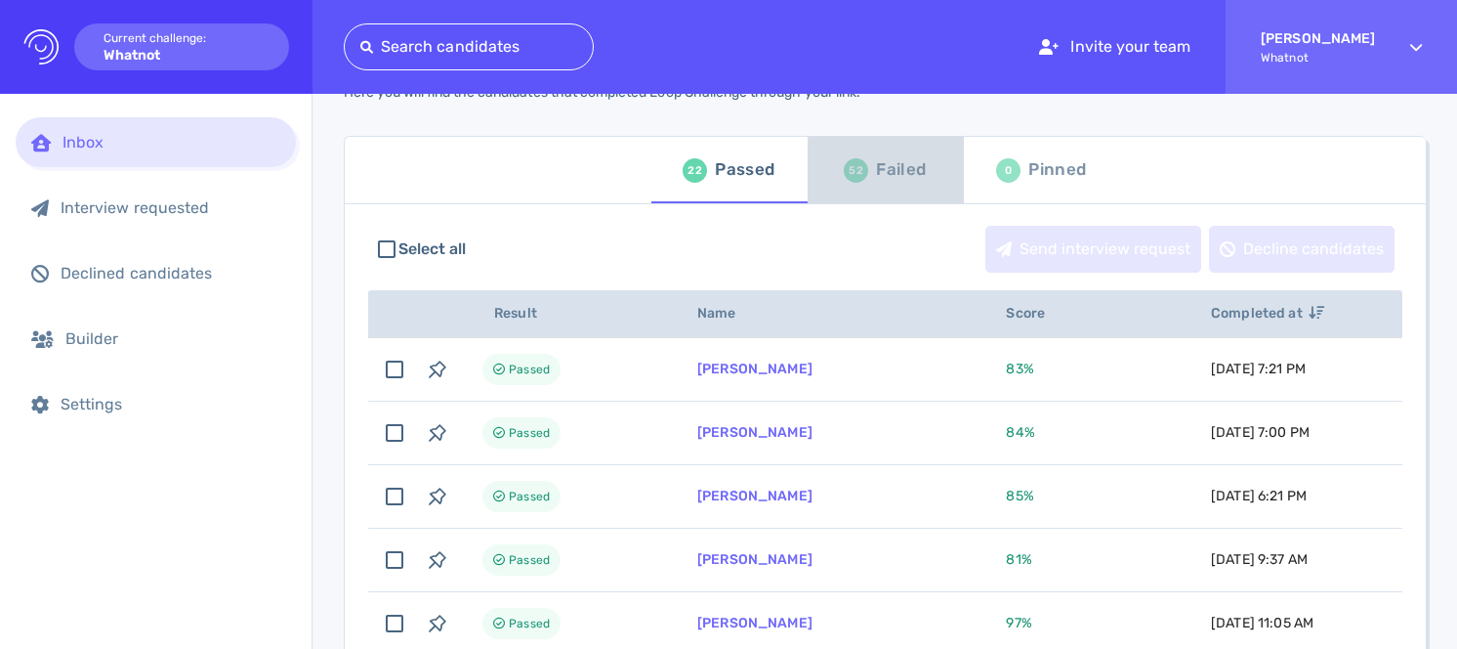
click at [881, 181] on div "Failed" at bounding box center [901, 169] width 50 height 29
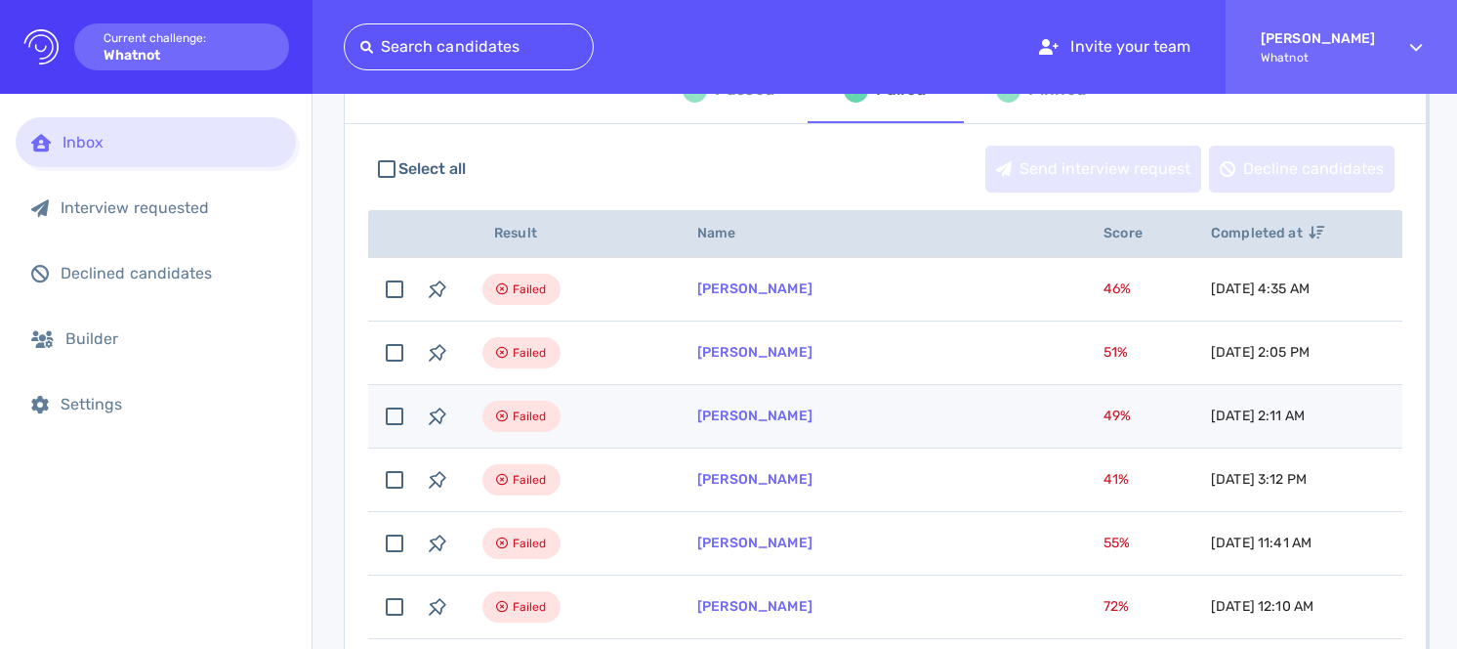
scroll to position [169, 0]
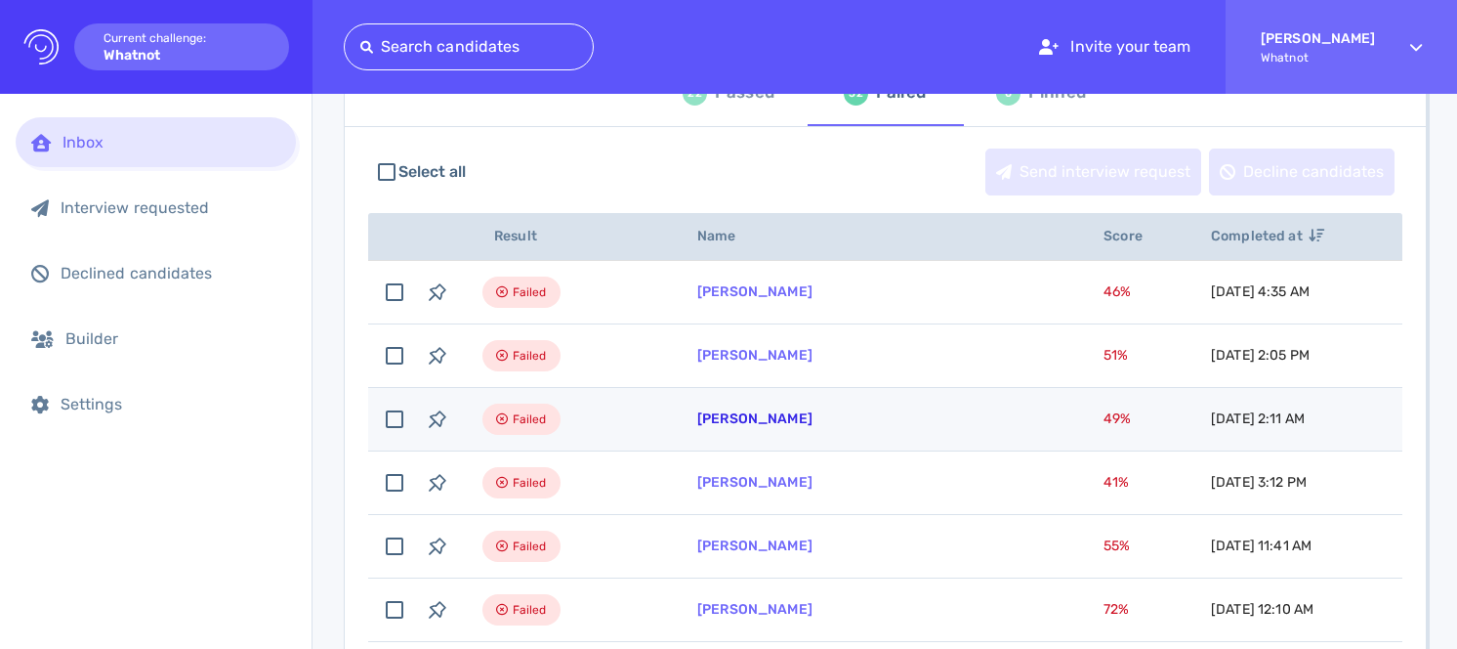
click at [776, 423] on link "[PERSON_NAME]" at bounding box center [754, 418] width 115 height 17
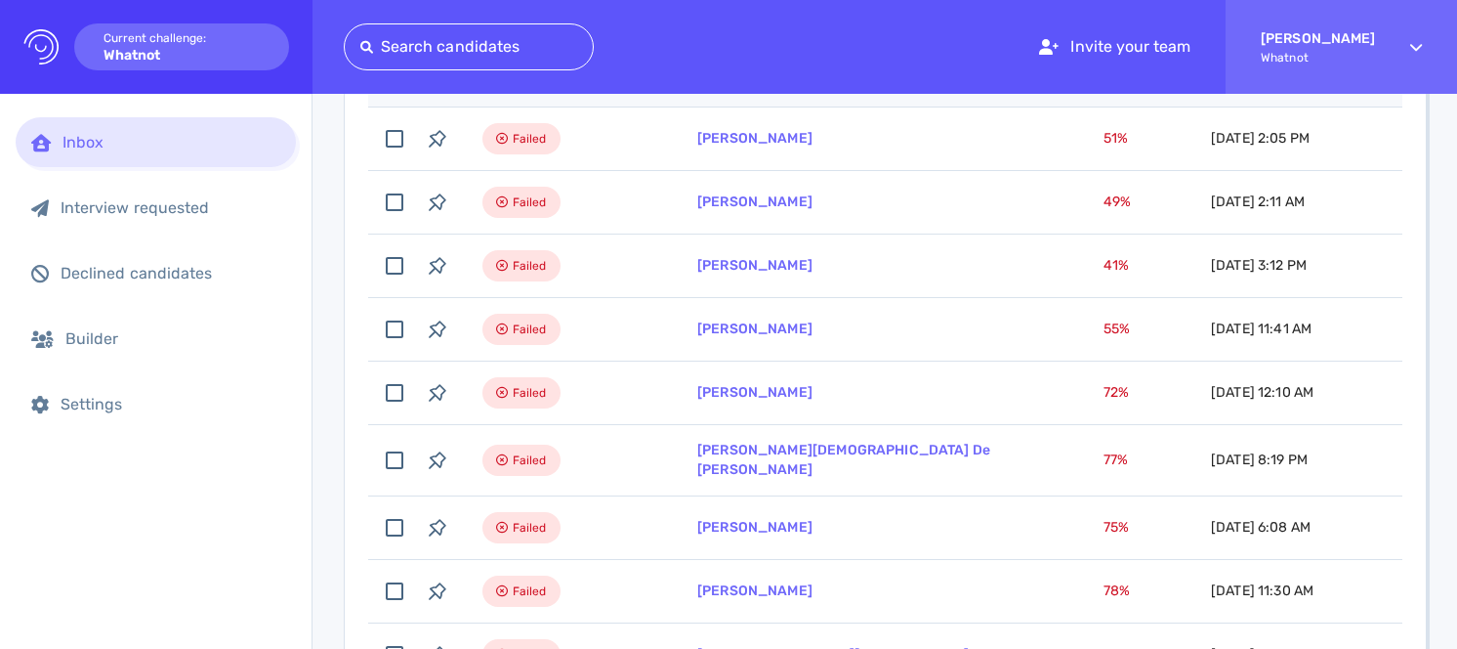
scroll to position [400, 0]
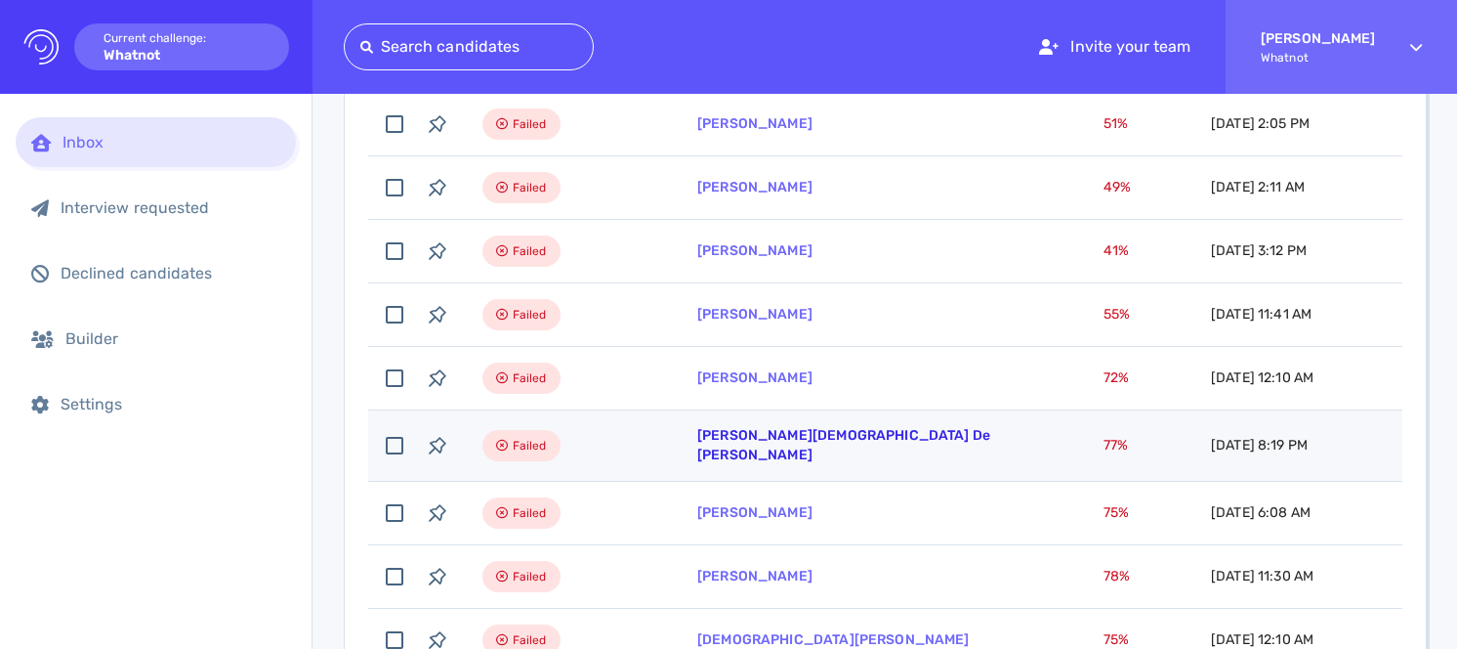
click at [775, 442] on link "[PERSON_NAME][DEMOGRAPHIC_DATA] De [PERSON_NAME]" at bounding box center [843, 445] width 293 height 36
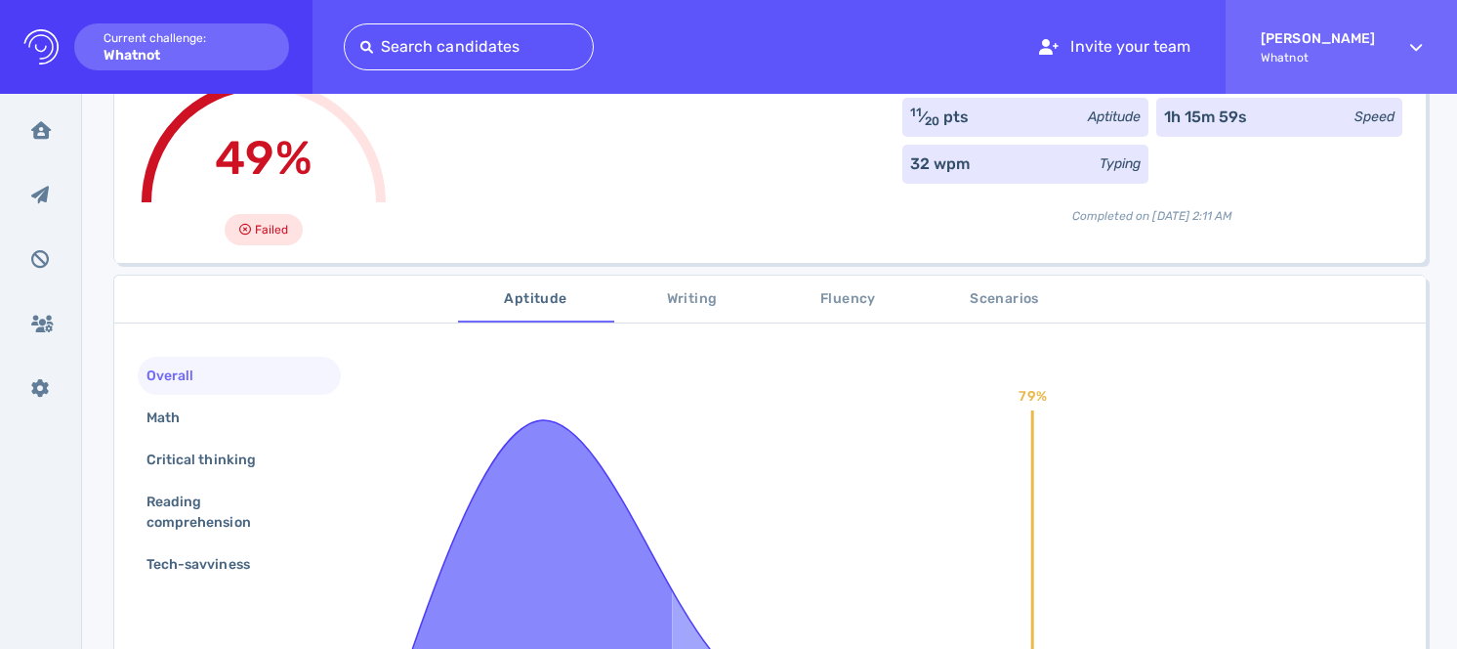
scroll to position [157, 0]
click at [327, 421] on div "Math" at bounding box center [239, 416] width 203 height 38
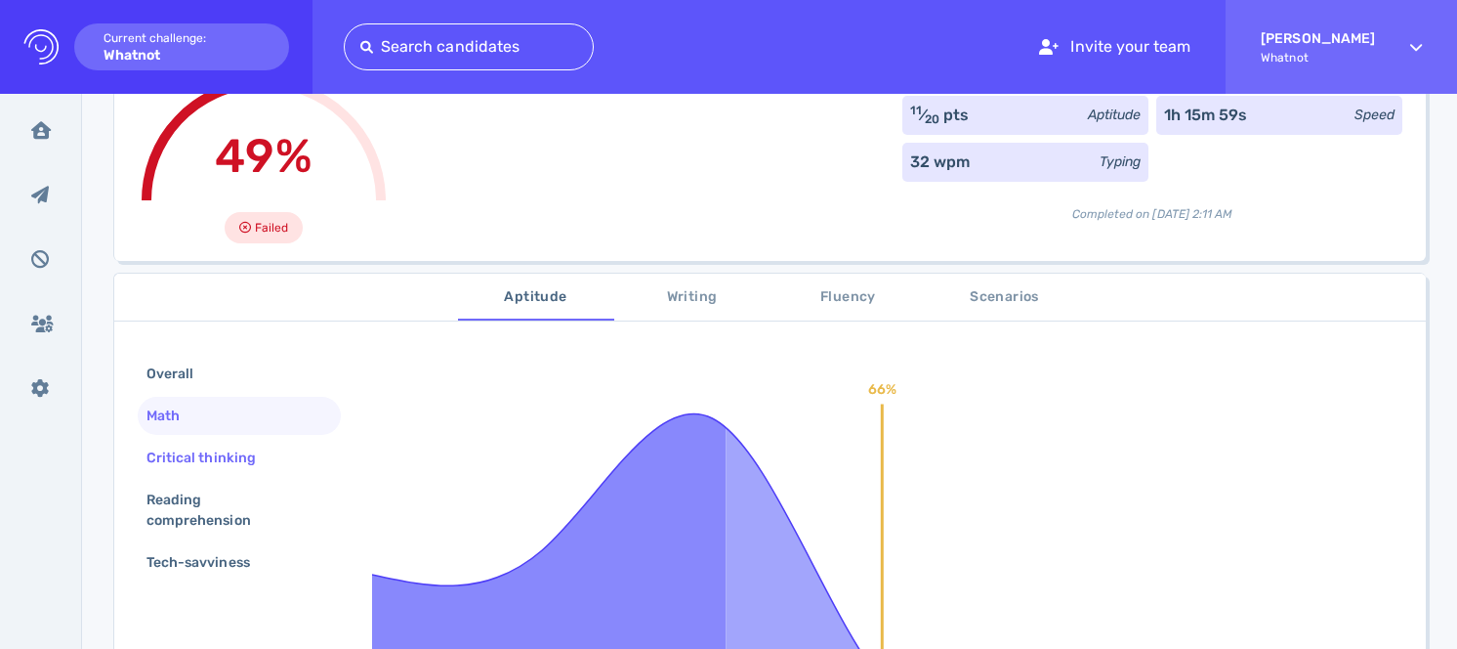
click at [300, 450] on div "Critical thinking" at bounding box center [239, 458] width 203 height 38
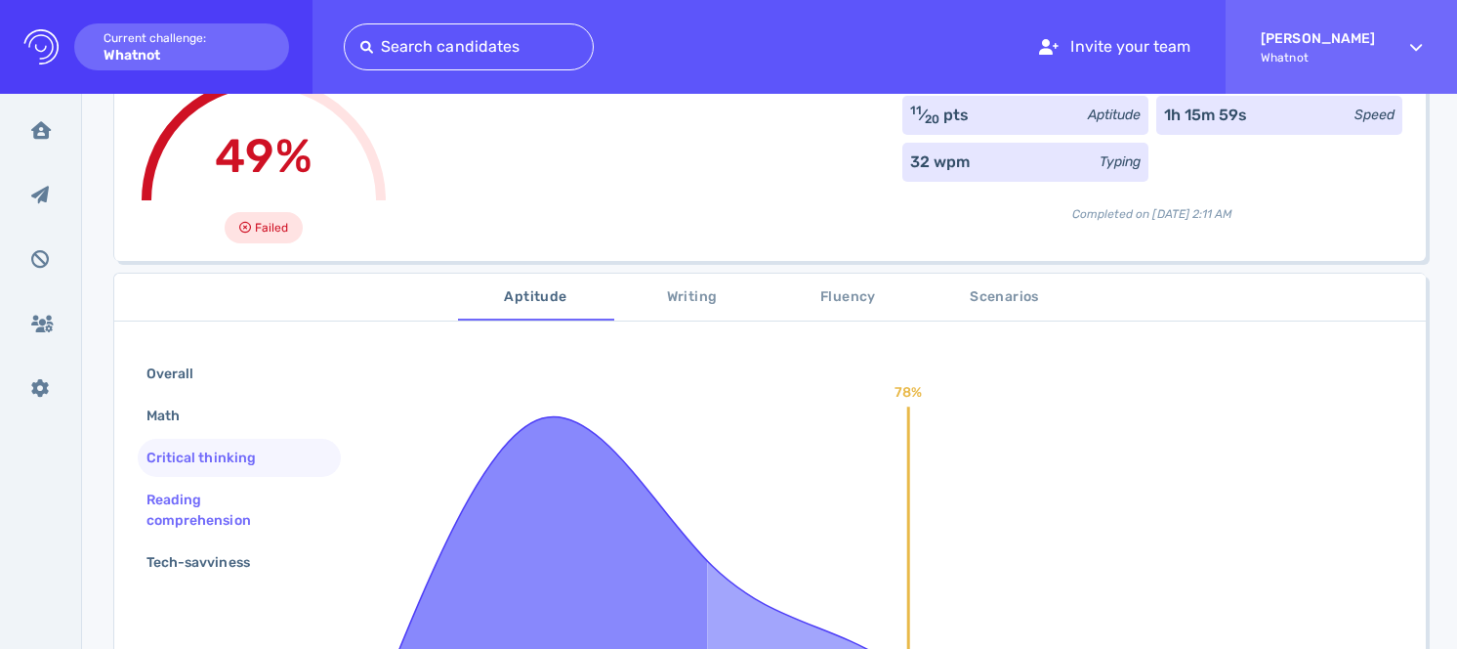
click at [281, 502] on div "Reading comprehension" at bounding box center [232, 509] width 178 height 49
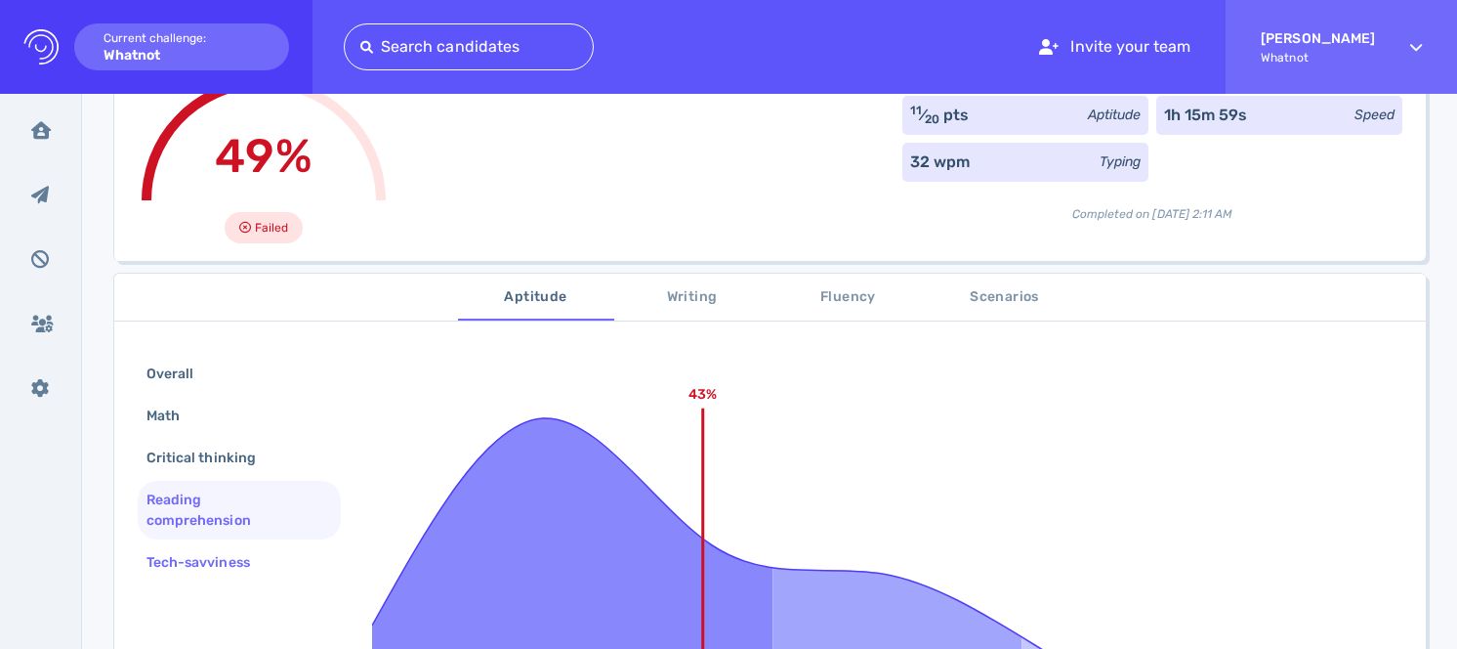
click at [271, 560] on div "Tech-savviness" at bounding box center [208, 562] width 131 height 28
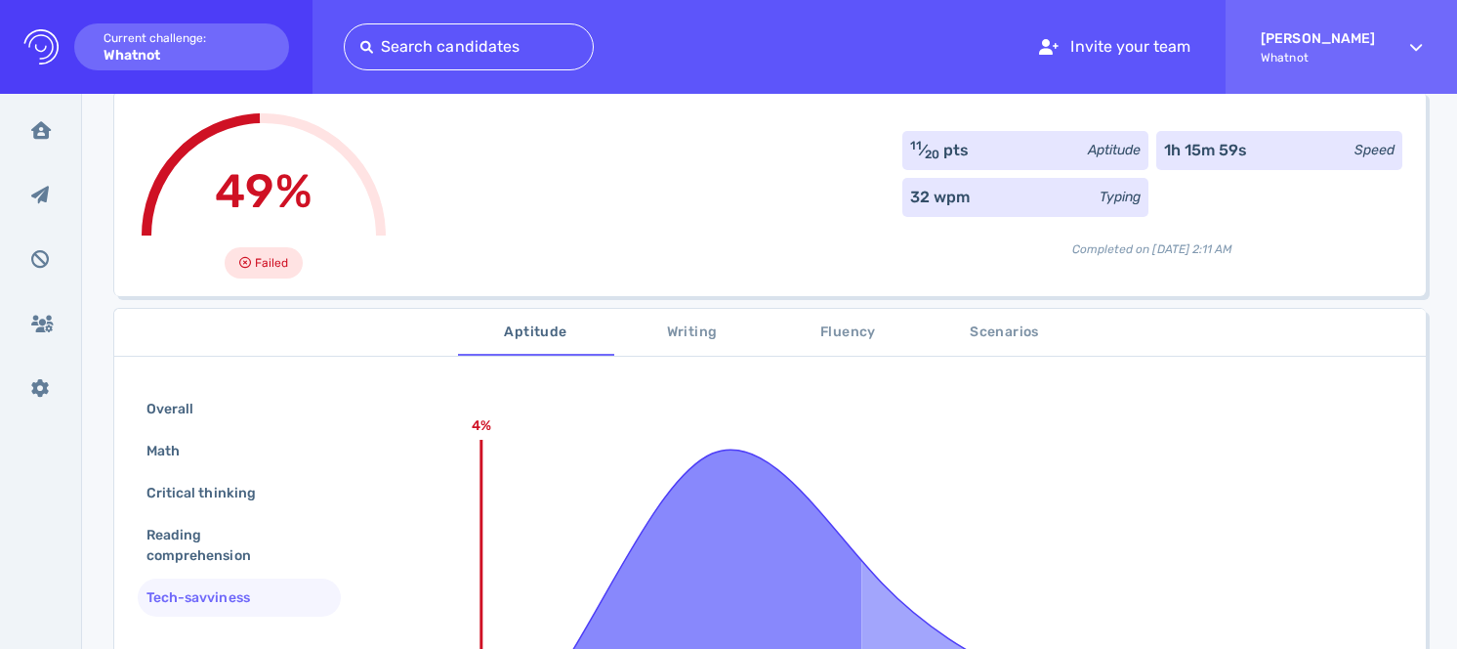
scroll to position [123, 0]
click at [1015, 332] on span "Scenarios" at bounding box center [1005, 331] width 133 height 24
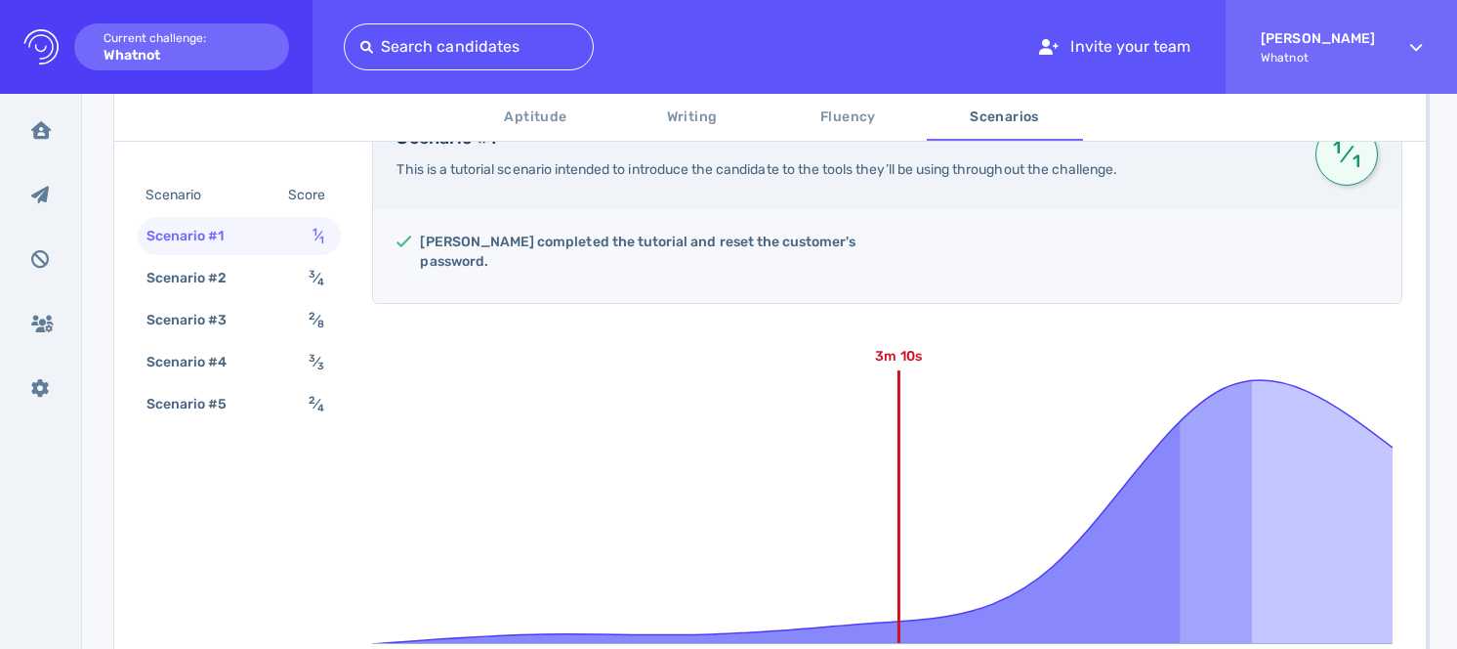
scroll to position [417, 0]
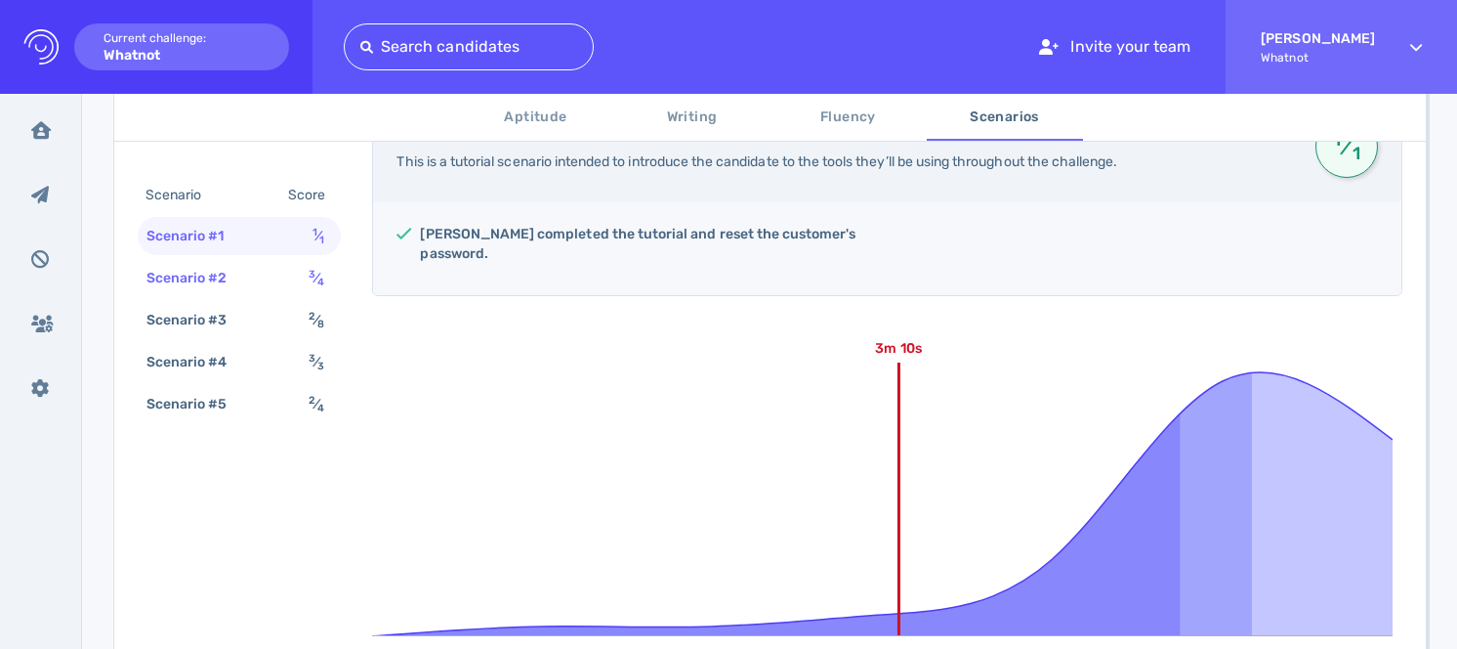
click at [318, 273] on span "3 ⁄ 4" at bounding box center [317, 278] width 16 height 17
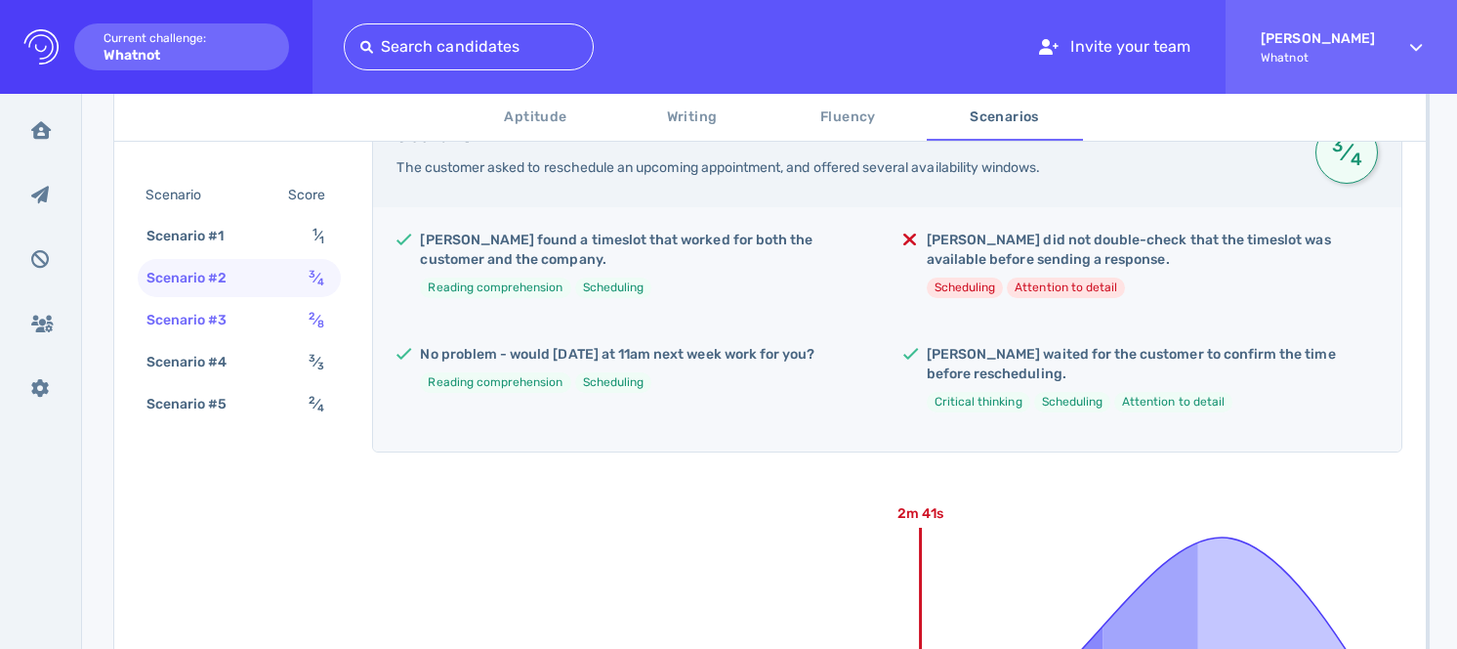
scroll to position [420, 0]
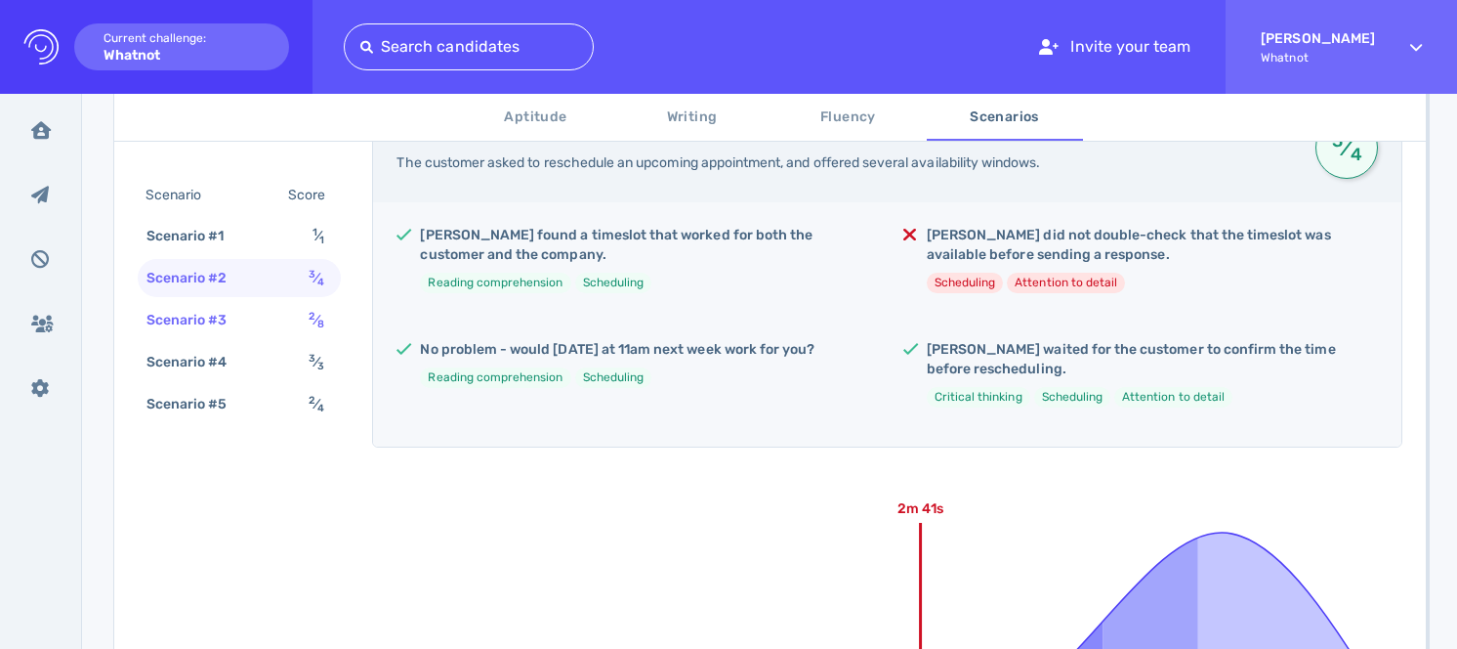
click at [315, 311] on sup "2" at bounding box center [312, 316] width 7 height 13
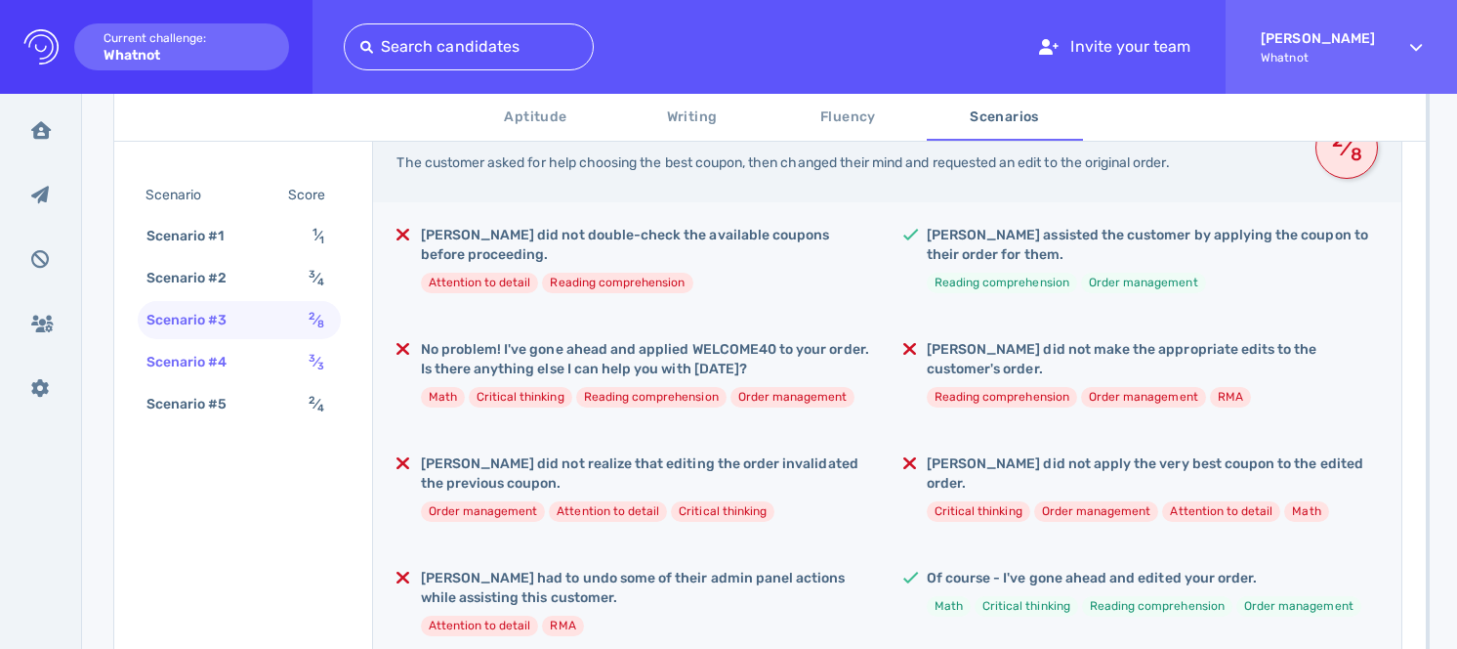
click at [315, 360] on sup "3" at bounding box center [312, 358] width 7 height 13
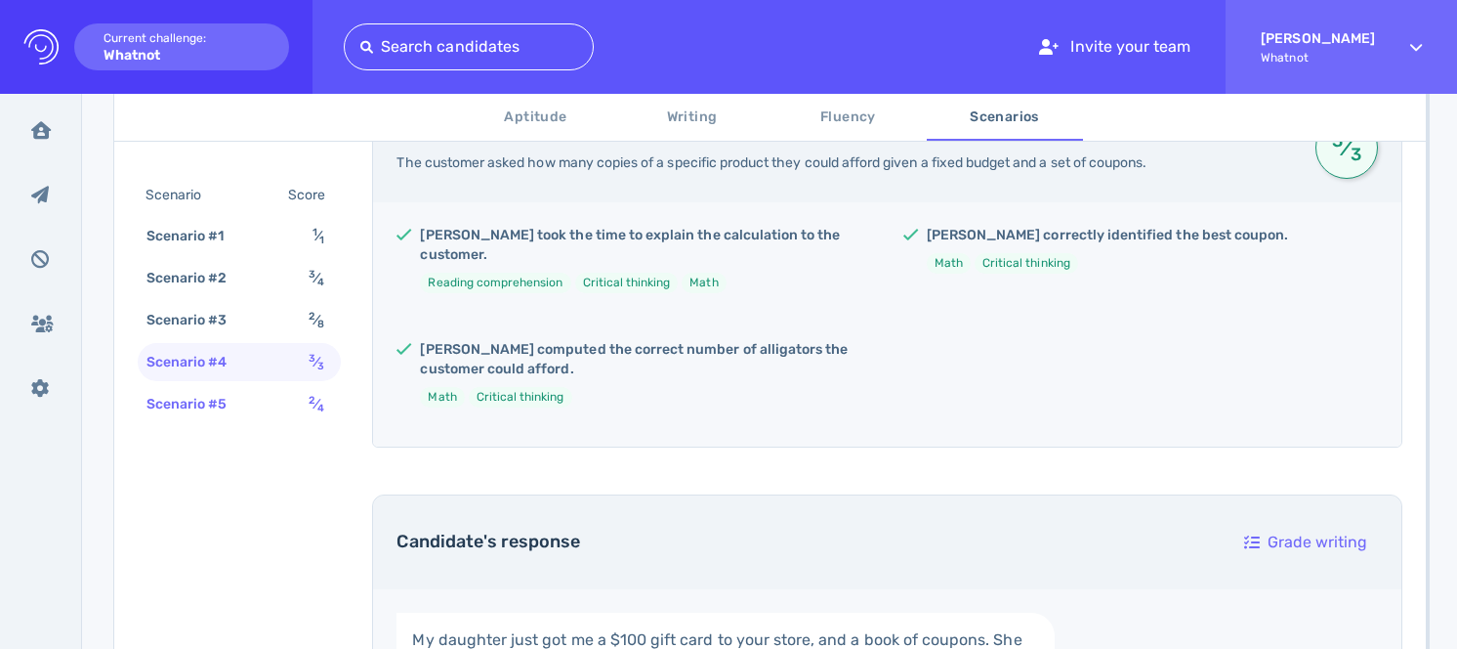
click at [311, 409] on span "2 ⁄ 4" at bounding box center [317, 404] width 16 height 17
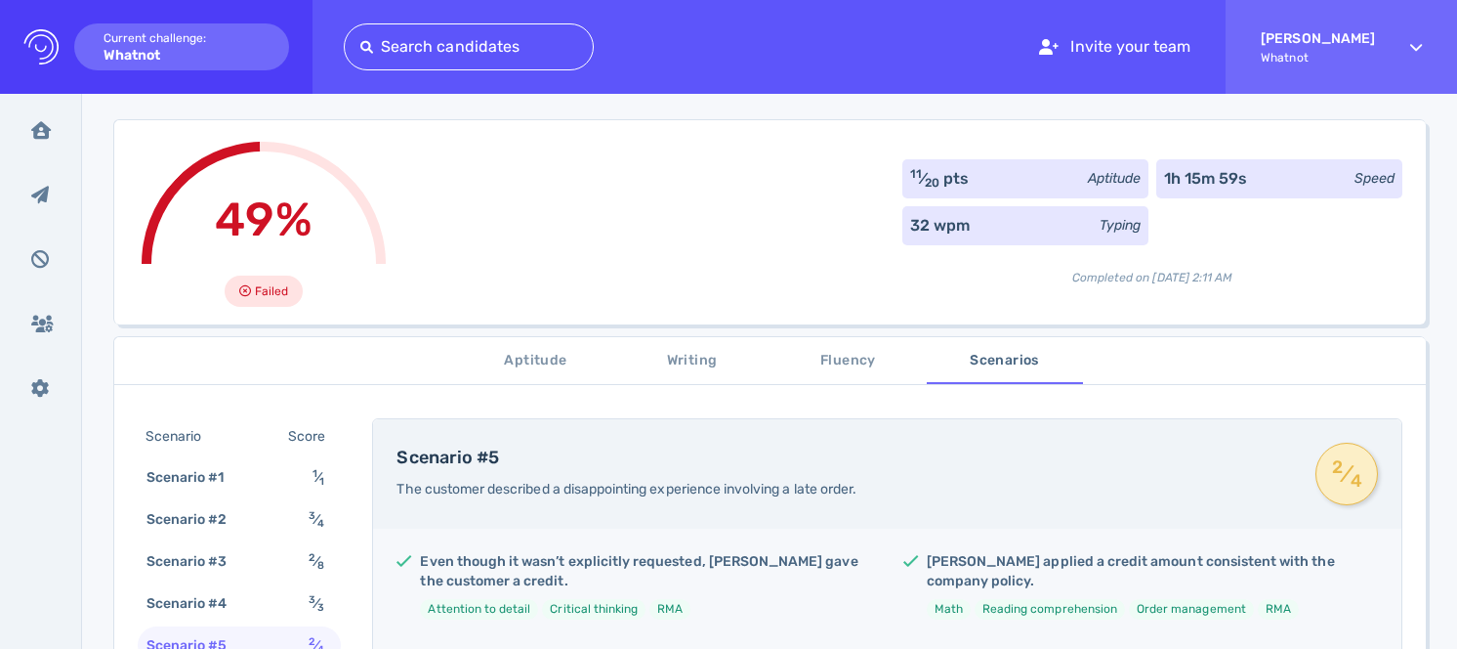
scroll to position [0, 0]
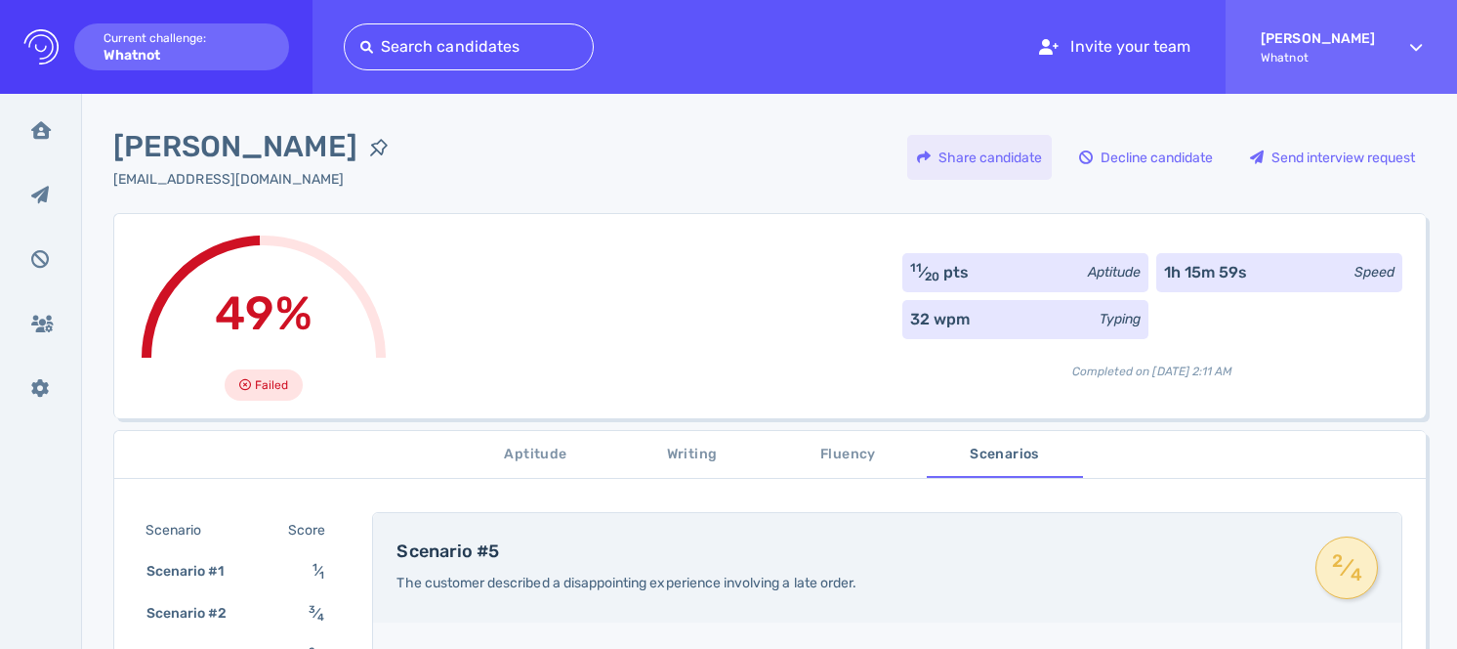
click at [990, 162] on div "Share candidate" at bounding box center [979, 157] width 145 height 45
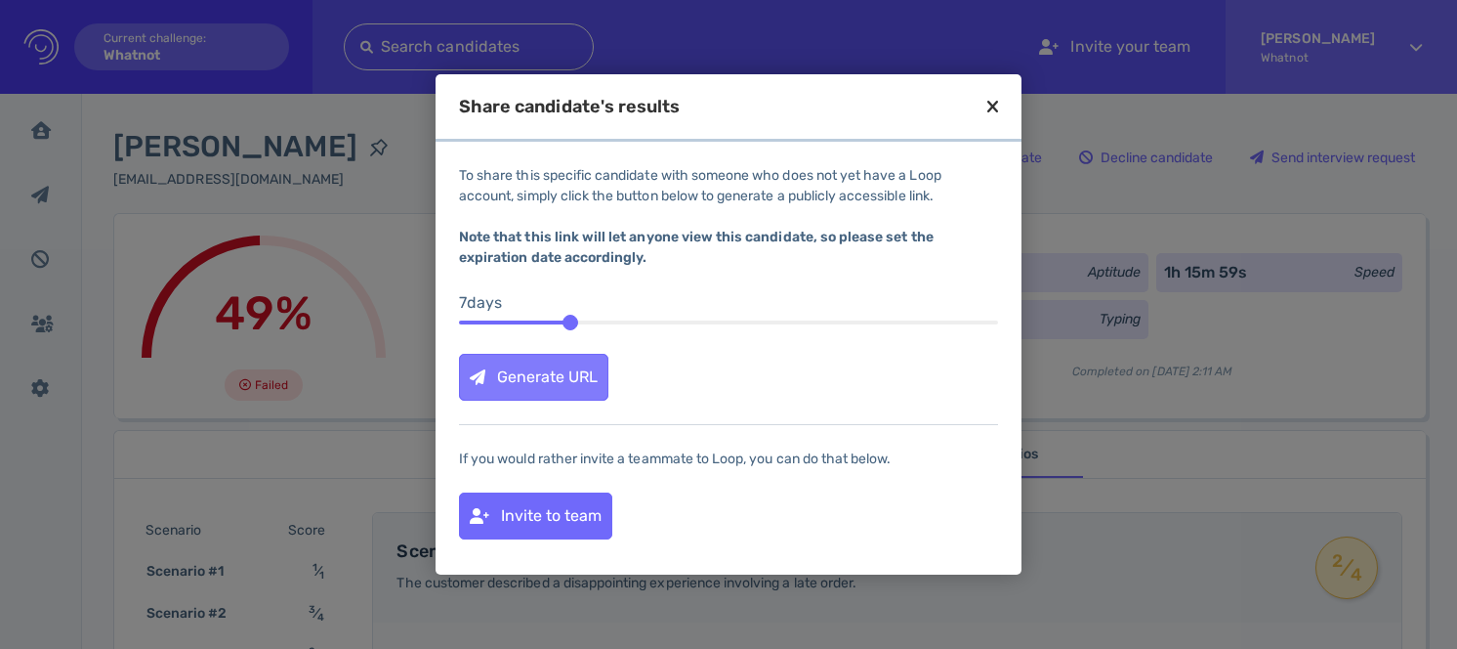
click at [544, 376] on div "Generate URL" at bounding box center [533, 377] width 147 height 45
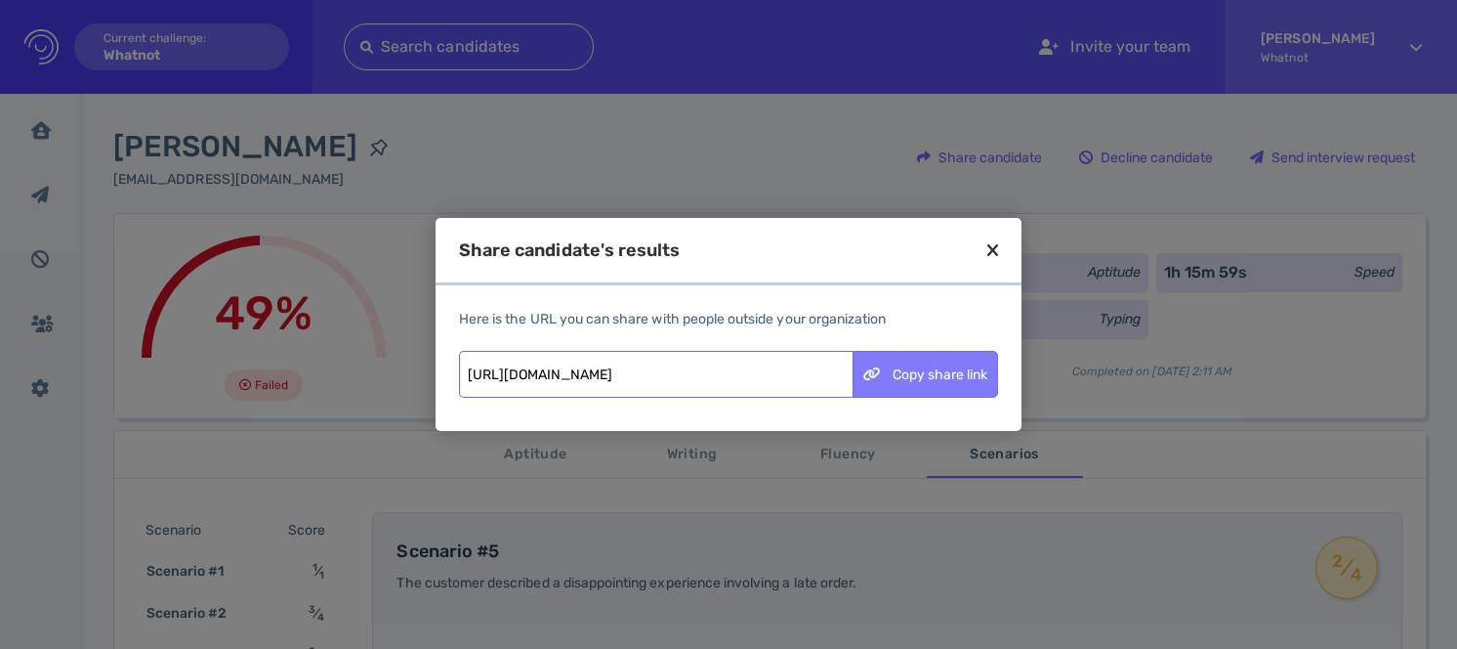
click at [902, 374] on div "Copy share link" at bounding box center [926, 374] width 144 height 45
click at [995, 254] on icon at bounding box center [992, 250] width 11 height 18
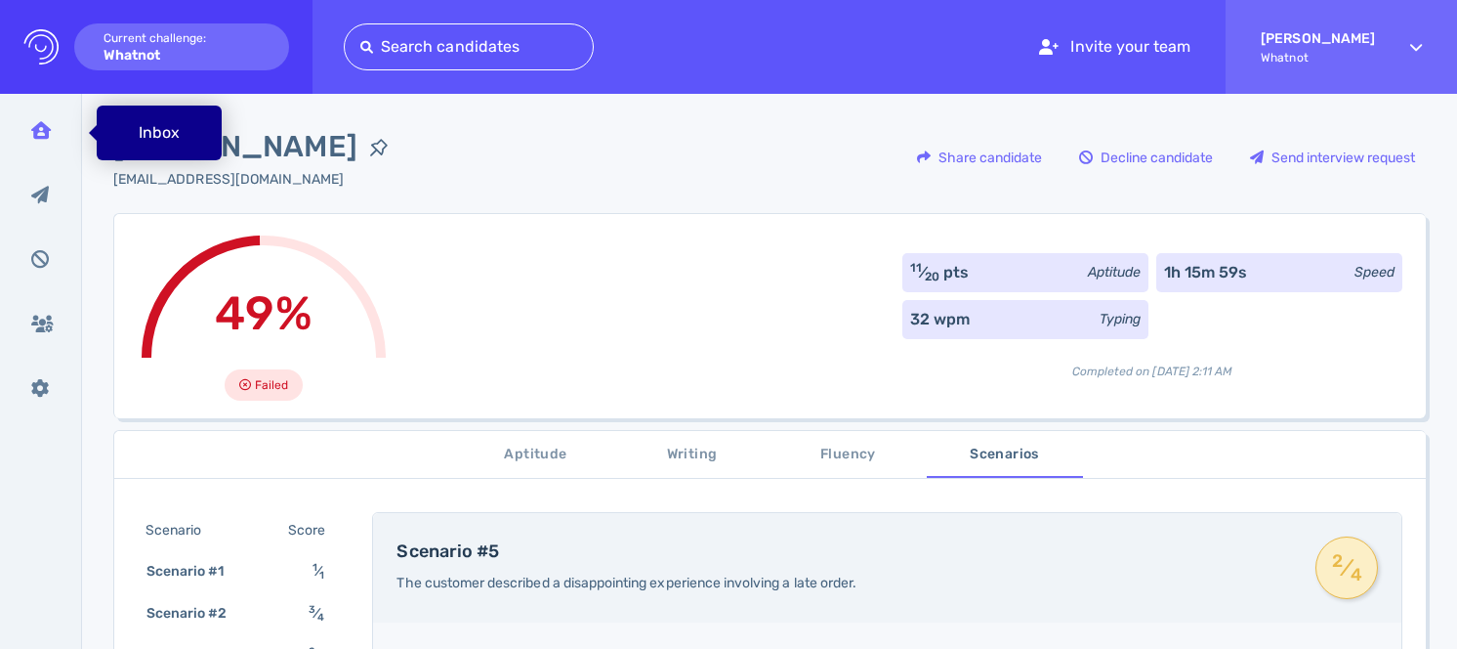
click at [36, 123] on icon at bounding box center [41, 130] width 20 height 18
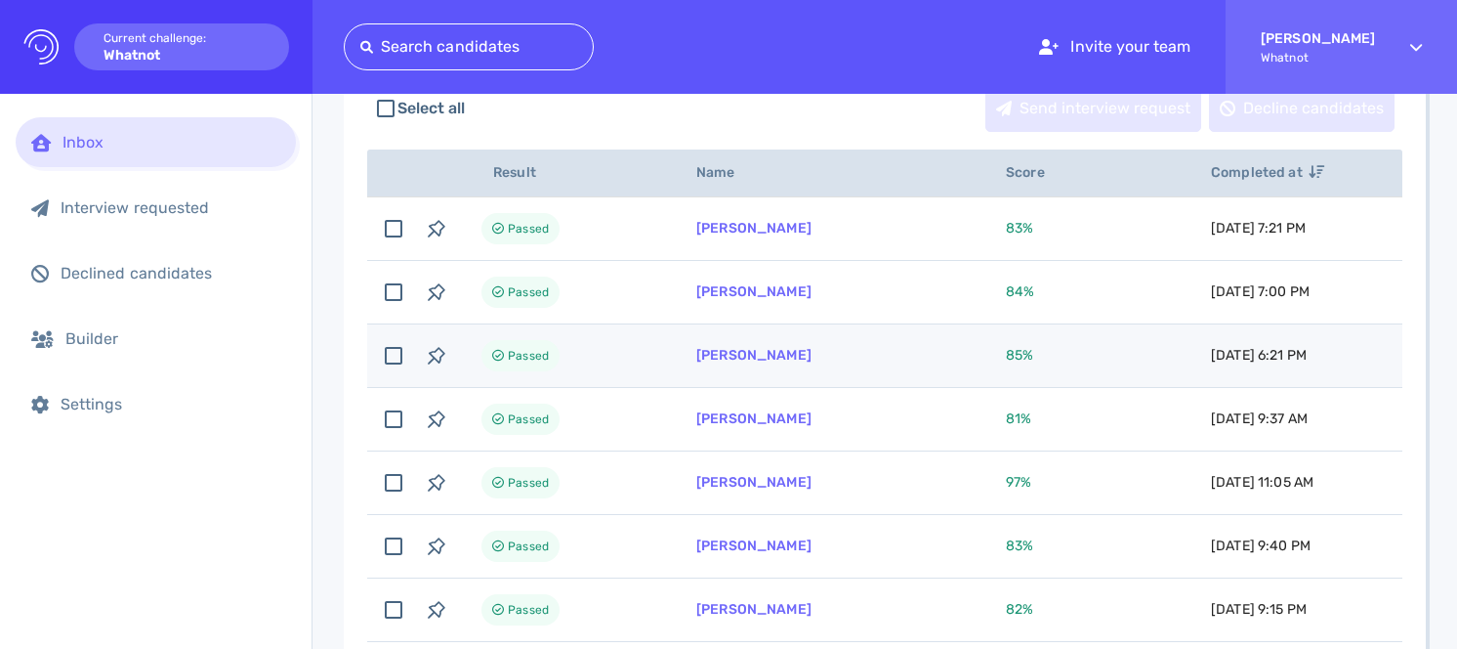
scroll to position [272, 0]
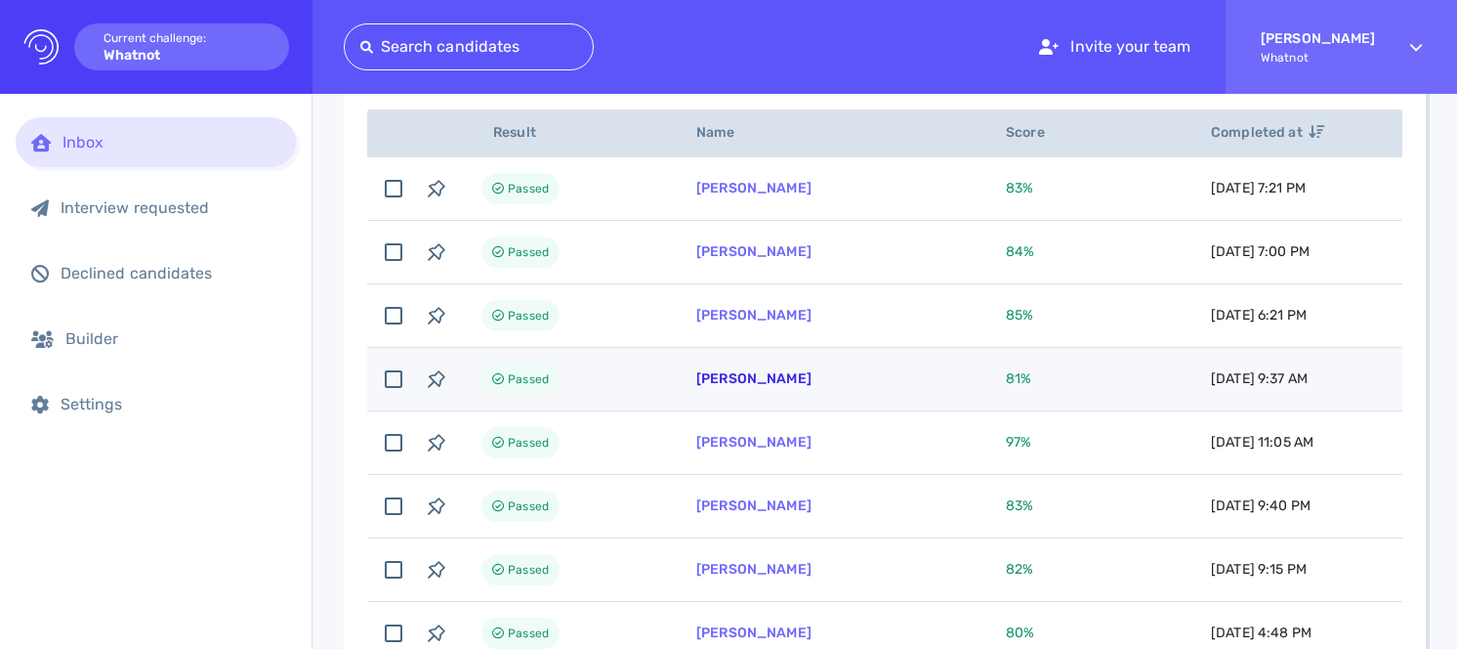
drag, startPoint x: 846, startPoint y: 375, endPoint x: 699, endPoint y: 378, distance: 146.5
click at [699, 378] on td "[PERSON_NAME]" at bounding box center [828, 379] width 310 height 63
checkbox input "true"
copy link "[PERSON_NAME]"
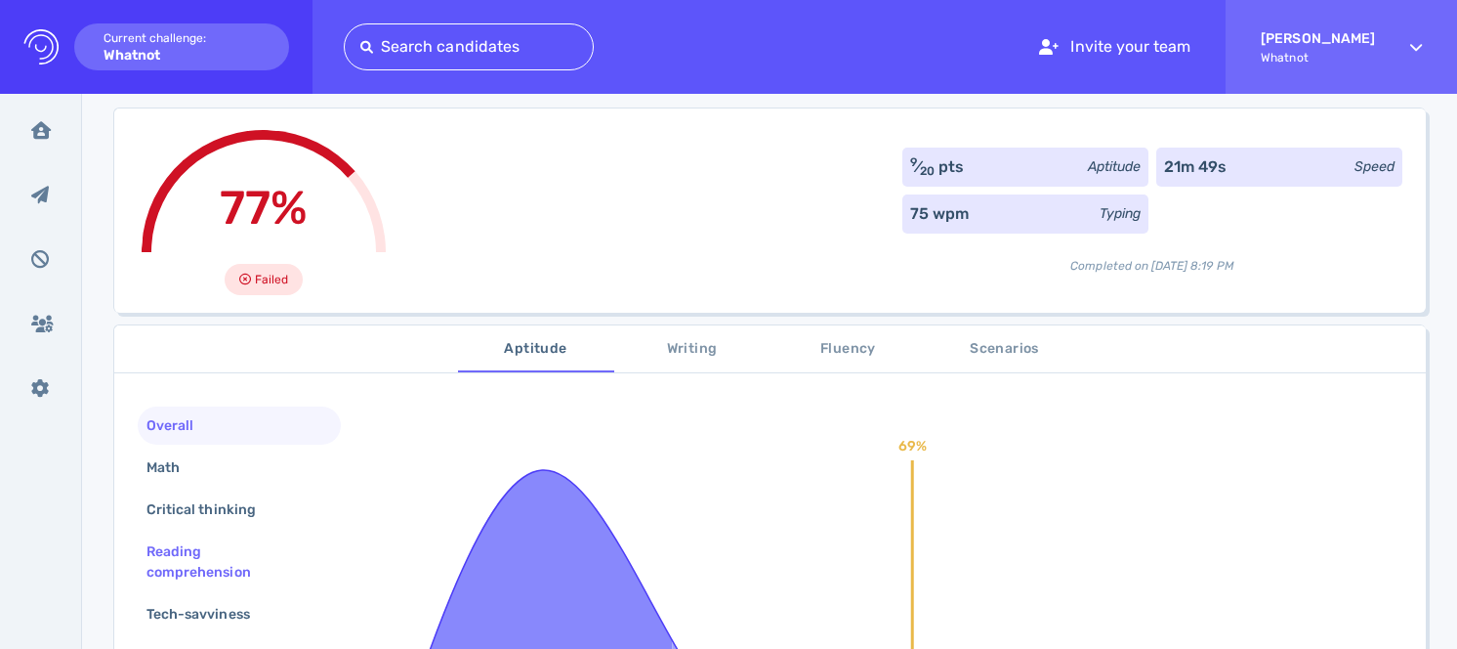
scroll to position [182, 0]
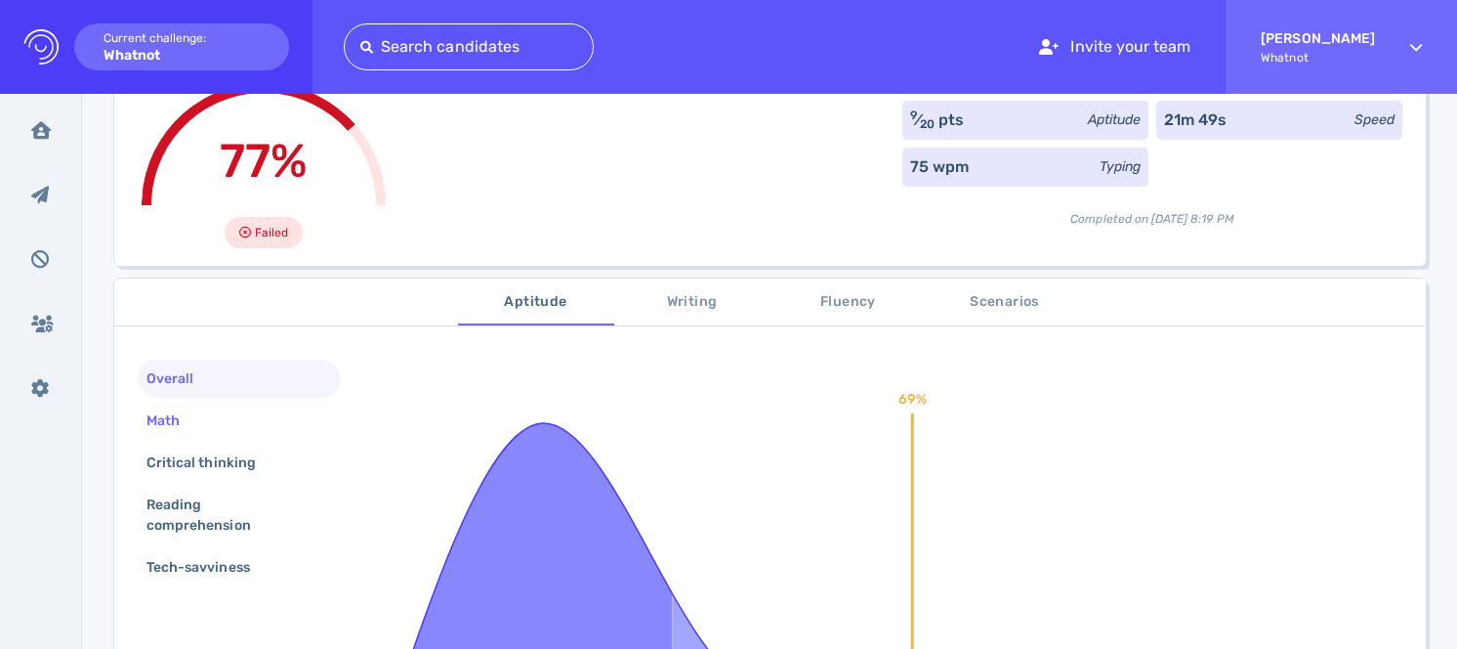
click at [237, 401] on div "Math" at bounding box center [239, 420] width 203 height 38
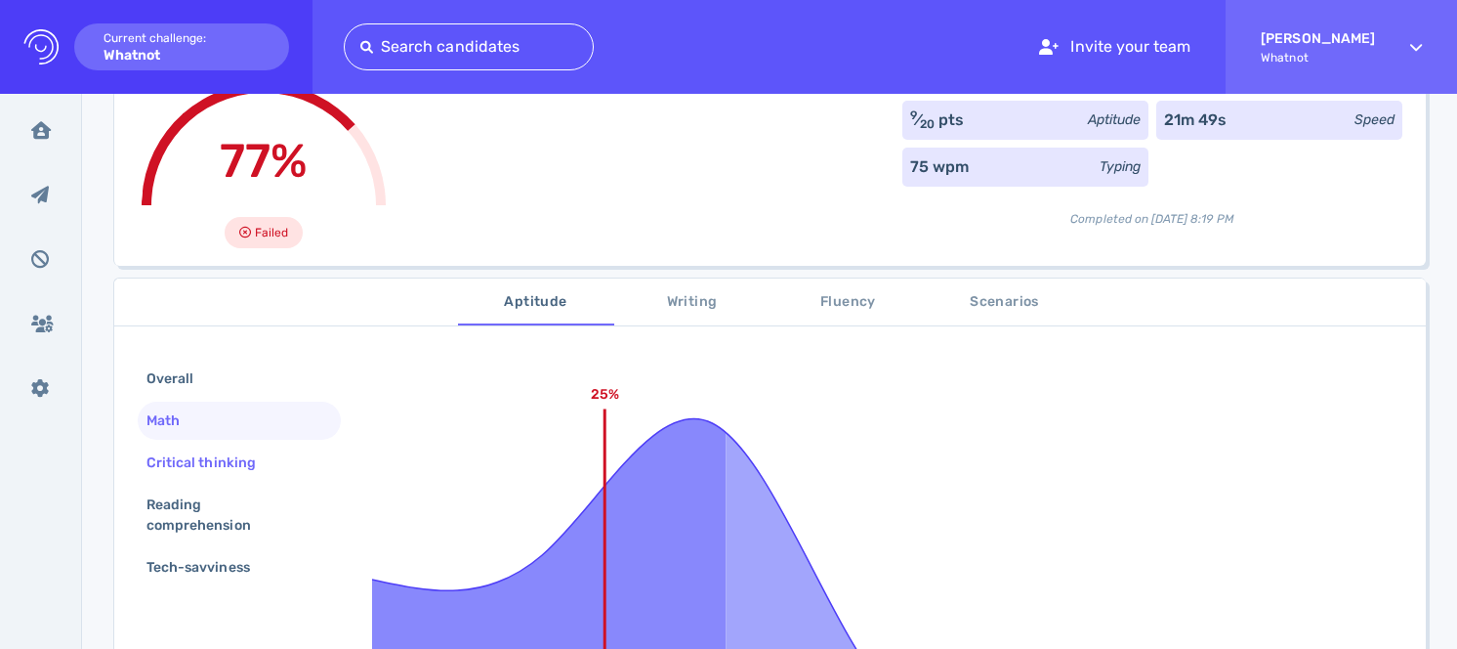
click at [234, 448] on div "Critical thinking" at bounding box center [211, 462] width 137 height 28
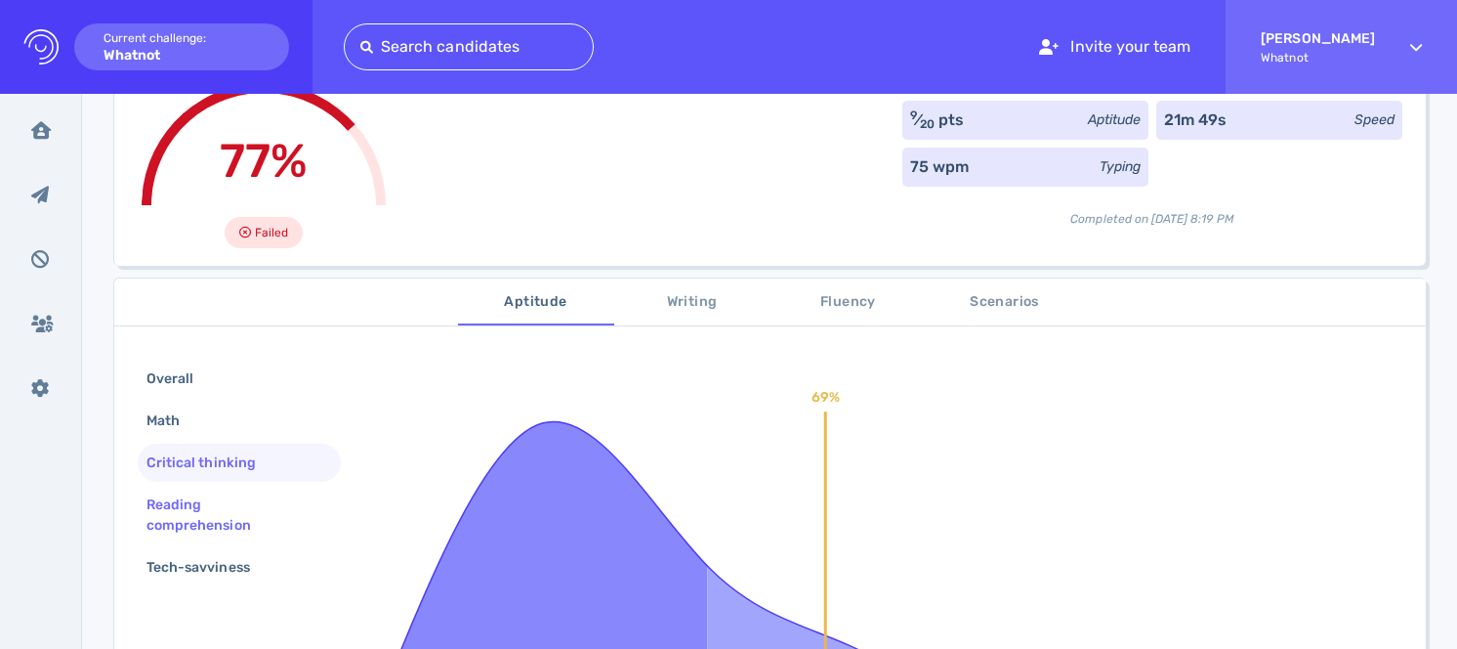
click at [233, 490] on div "Reading comprehension" at bounding box center [232, 514] width 178 height 49
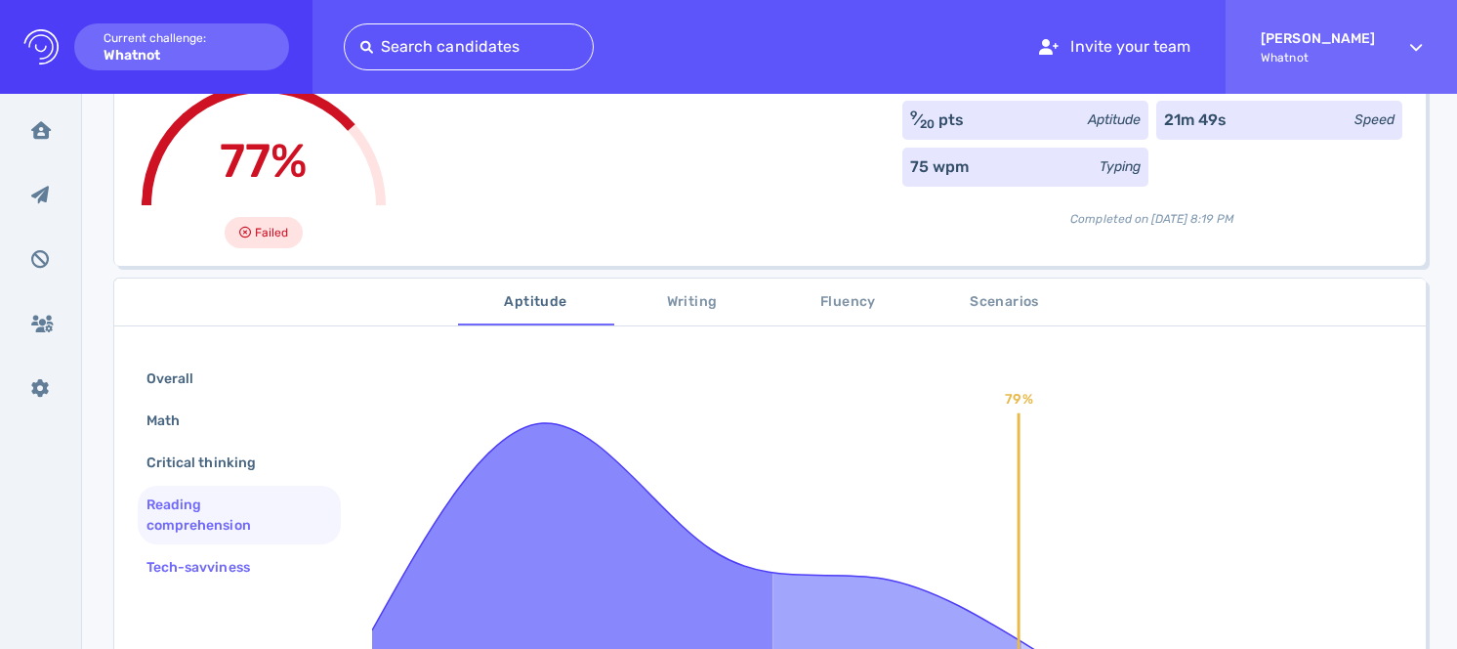
click at [232, 555] on div "Tech-savviness" at bounding box center [239, 567] width 203 height 38
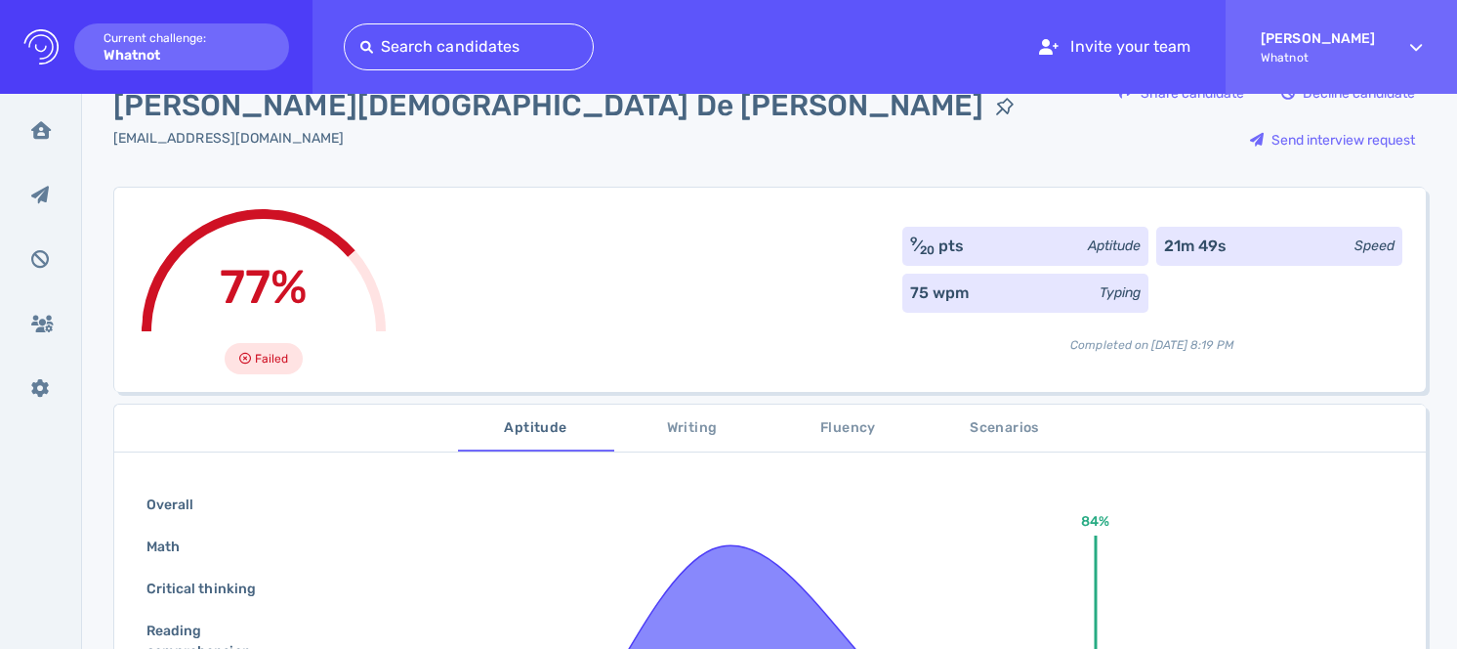
scroll to position [63, 0]
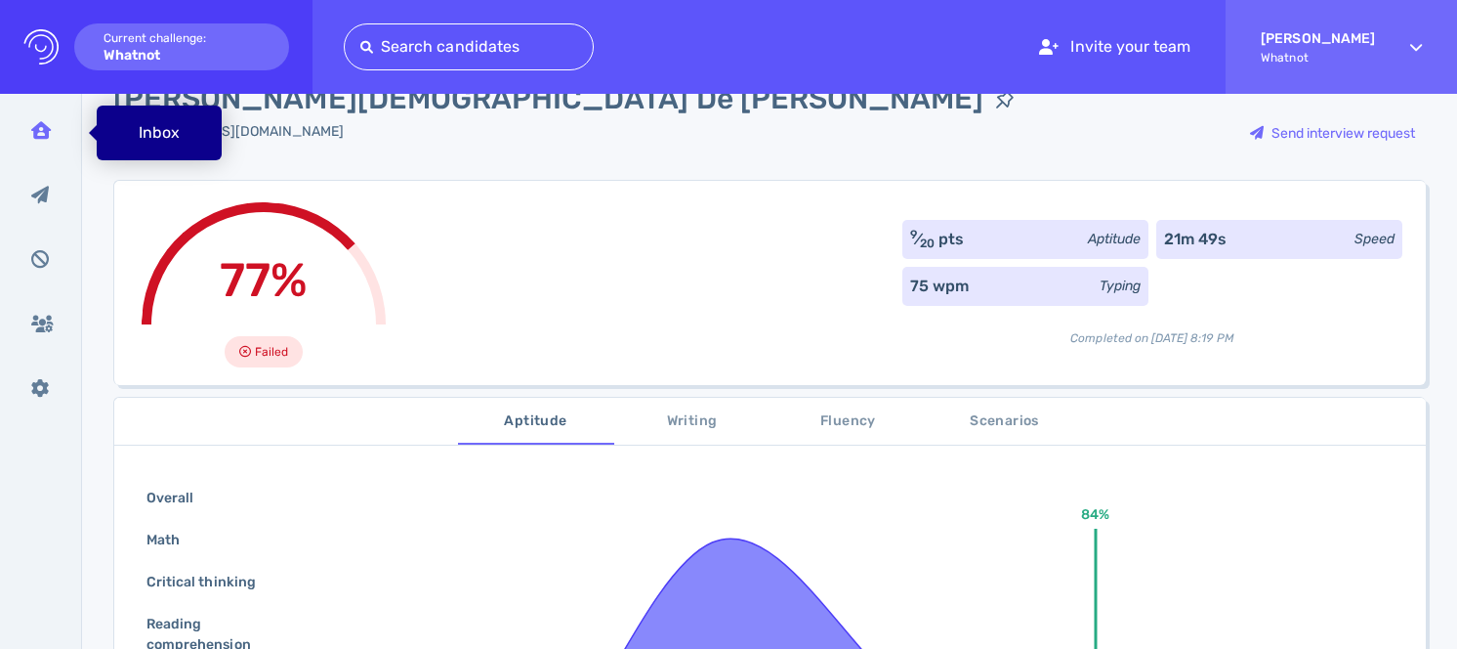
click at [54, 138] on div "Inbox" at bounding box center [41, 129] width 51 height 49
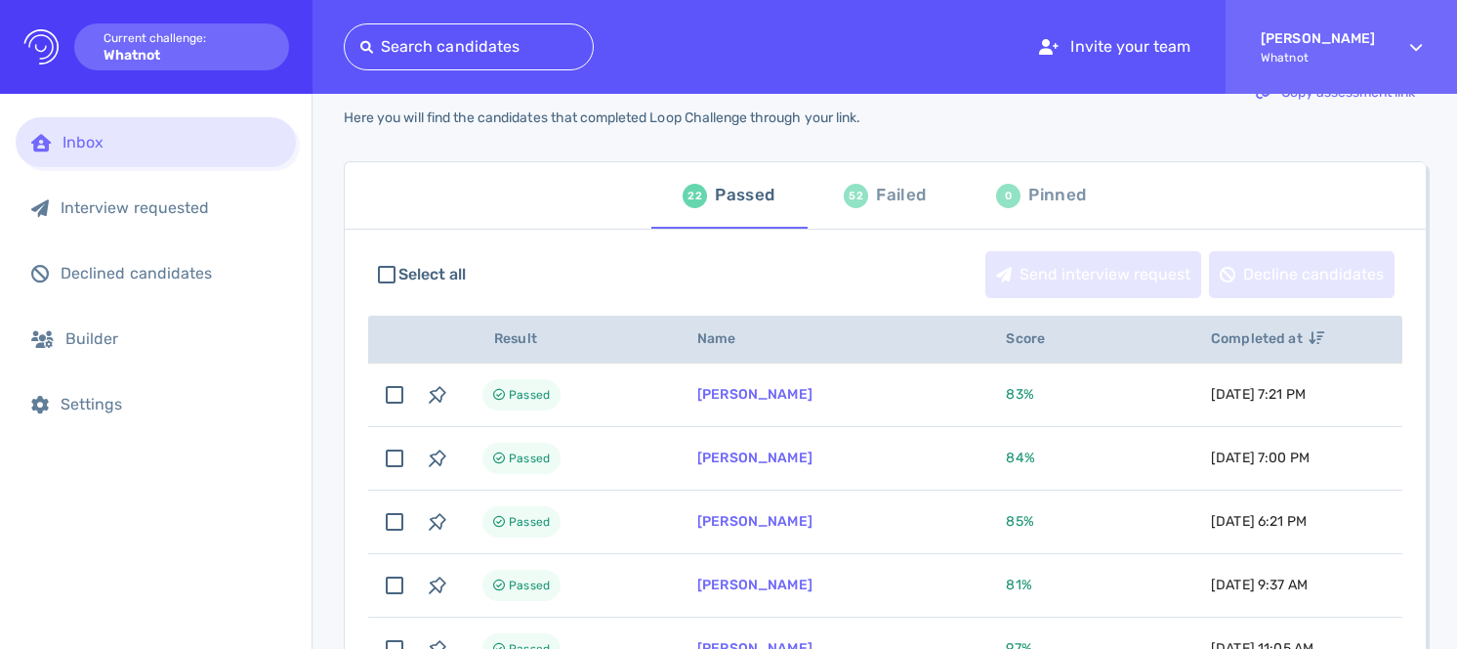
click at [869, 205] on div "52 Failed" at bounding box center [885, 195] width 82 height 55
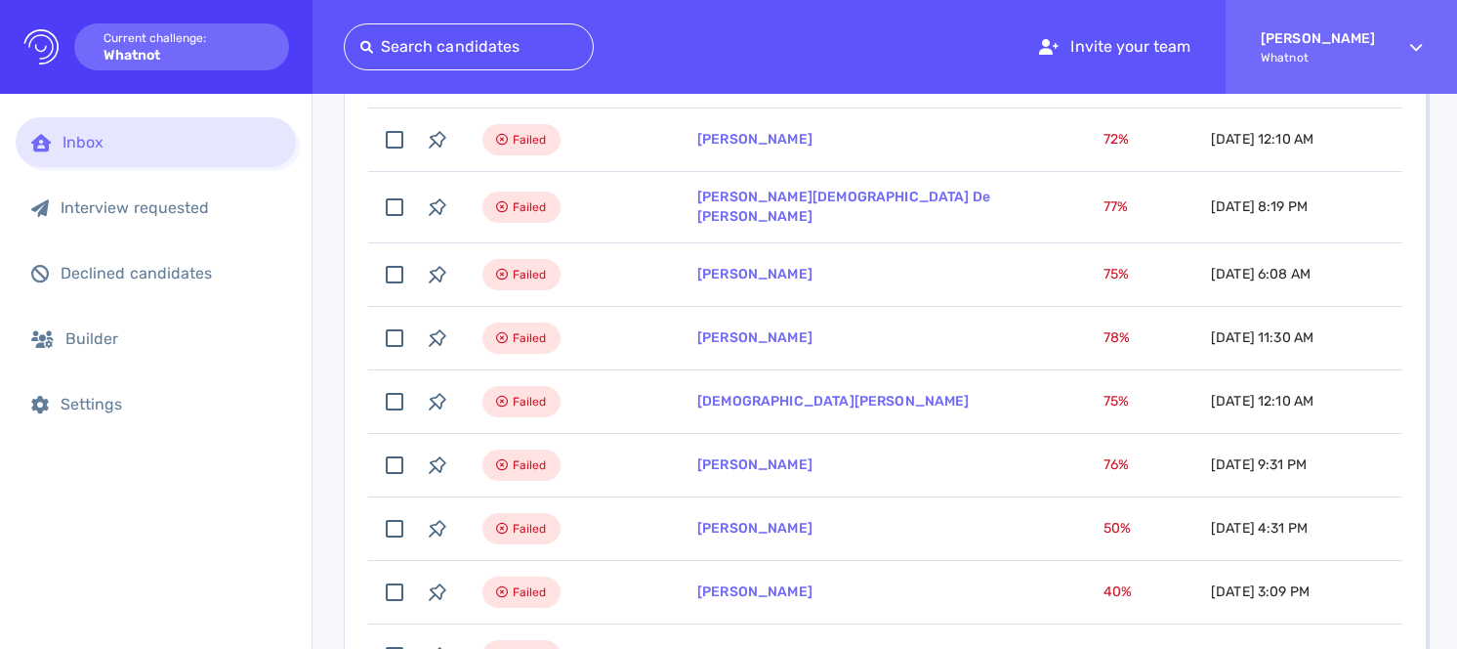
scroll to position [683, 0]
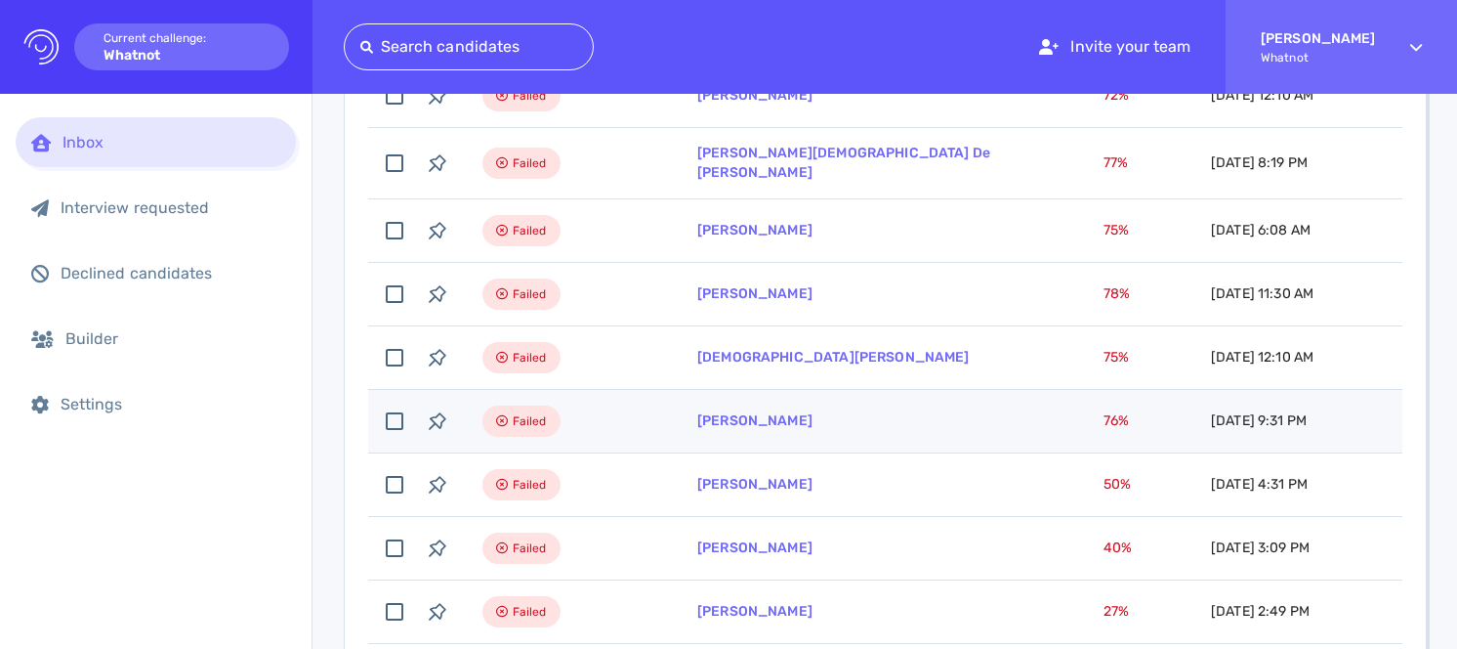
click at [735, 427] on td "[PERSON_NAME]" at bounding box center [877, 421] width 406 height 63
checkbox input "true"
click at [735, 414] on link "[PERSON_NAME]" at bounding box center [754, 420] width 115 height 17
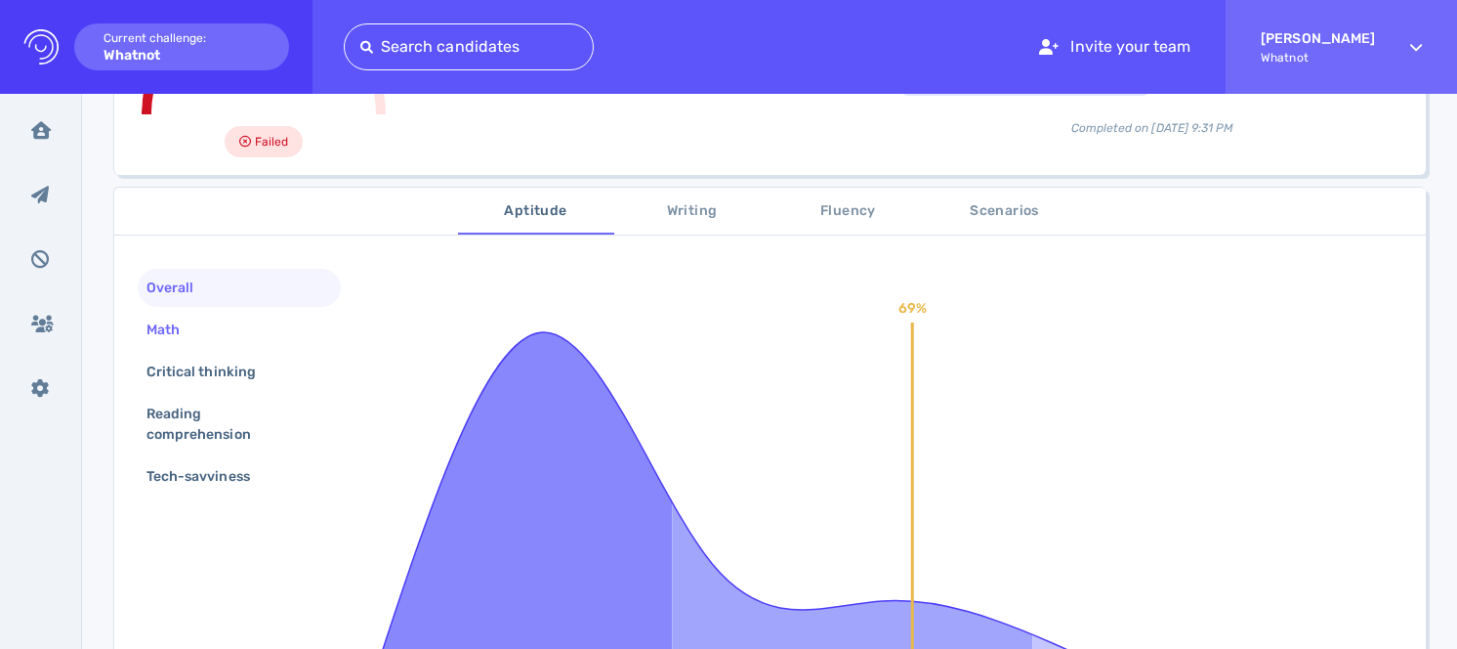
click at [214, 337] on div "Math" at bounding box center [239, 330] width 203 height 38
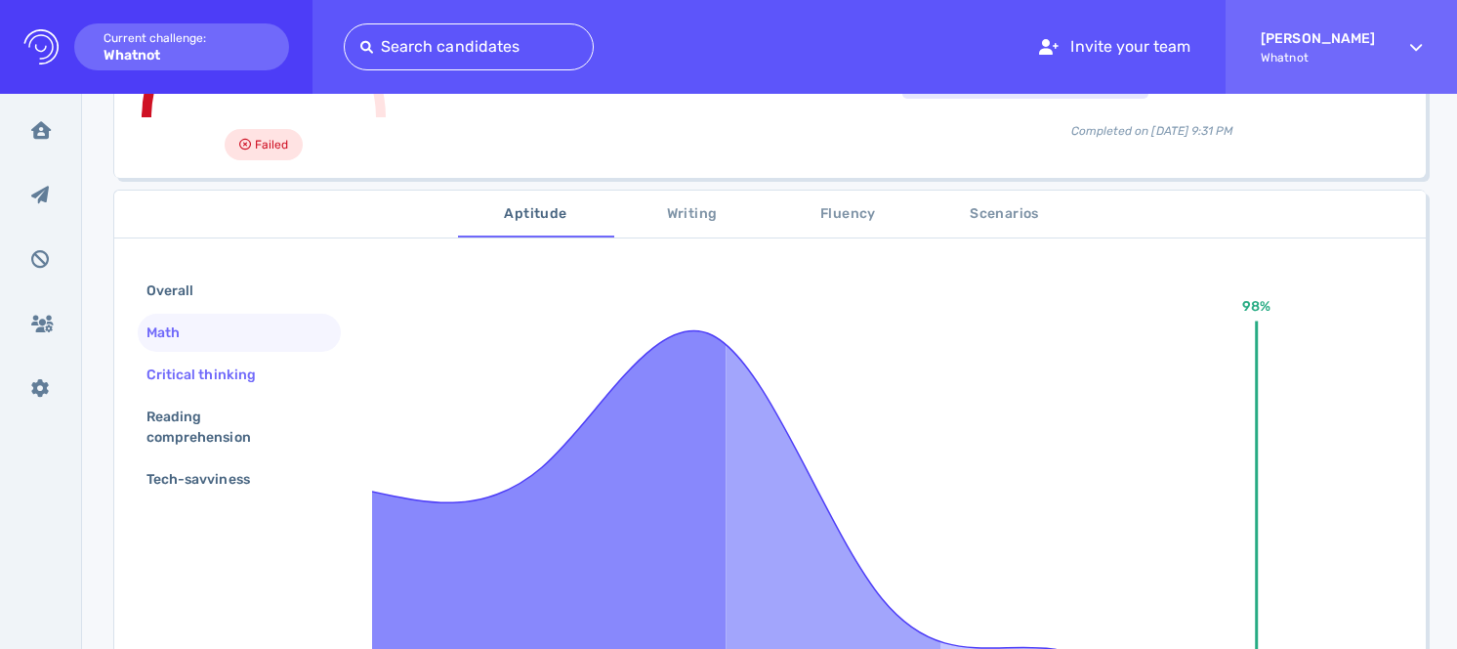
click at [228, 383] on div "Critical thinking" at bounding box center [211, 374] width 137 height 28
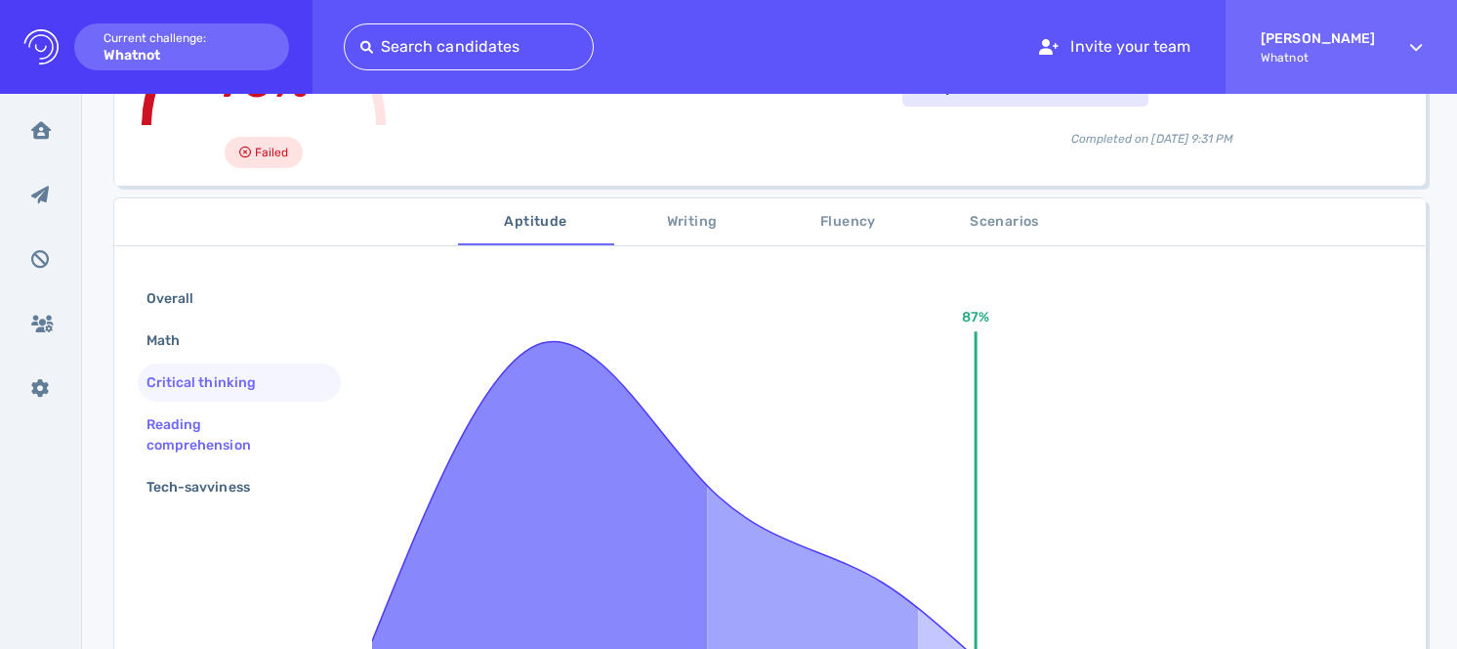
click at [226, 432] on div "Reading comprehension" at bounding box center [232, 434] width 178 height 49
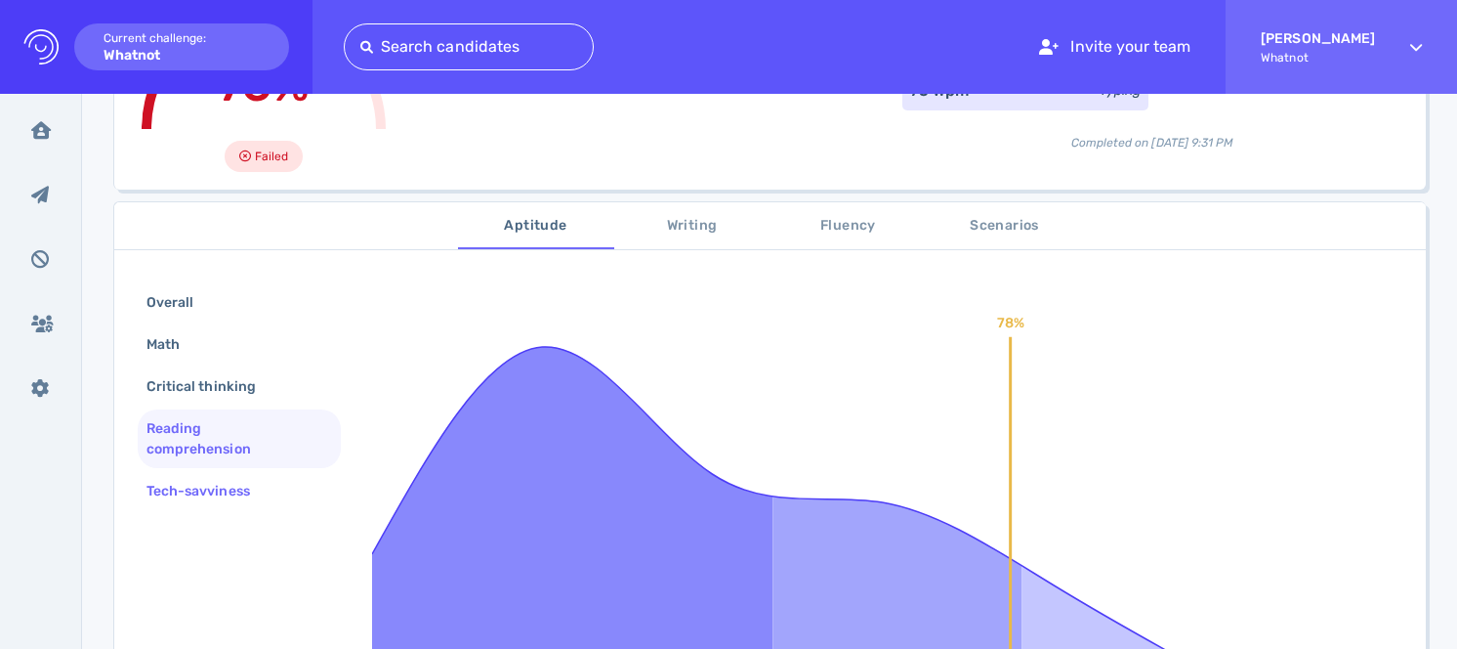
click at [233, 488] on div "Tech-savviness" at bounding box center [208, 491] width 131 height 28
